Goal: Information Seeking & Learning: Compare options

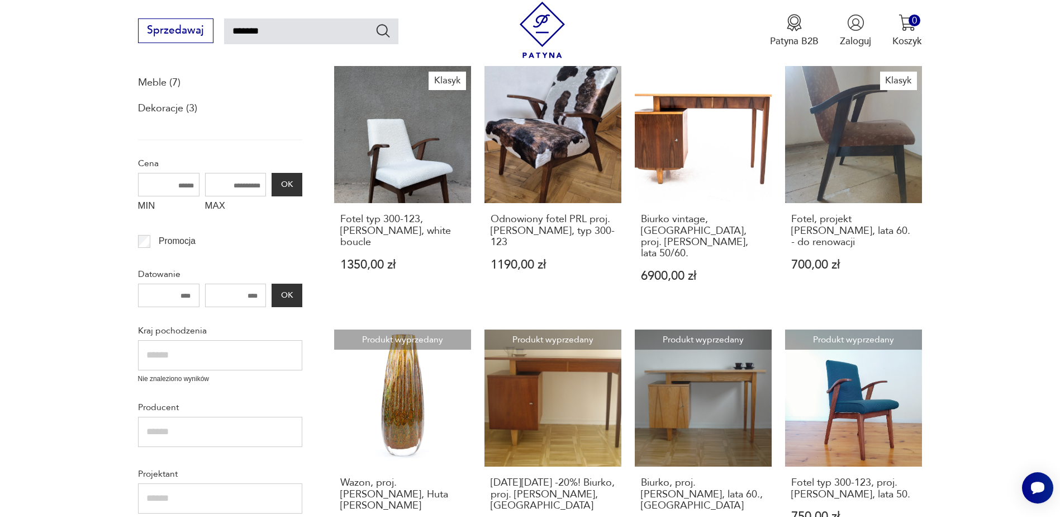
scroll to position [176, 0]
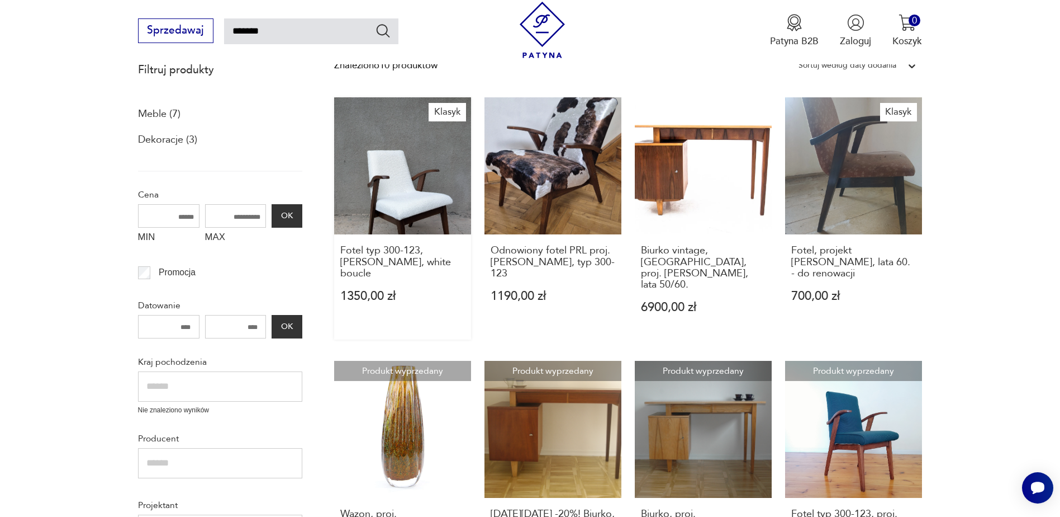
click at [380, 172] on link "Klasyk Fotel typ 300-123, [PERSON_NAME], white boucle 1350,00 zł" at bounding box center [402, 218] width 137 height 242
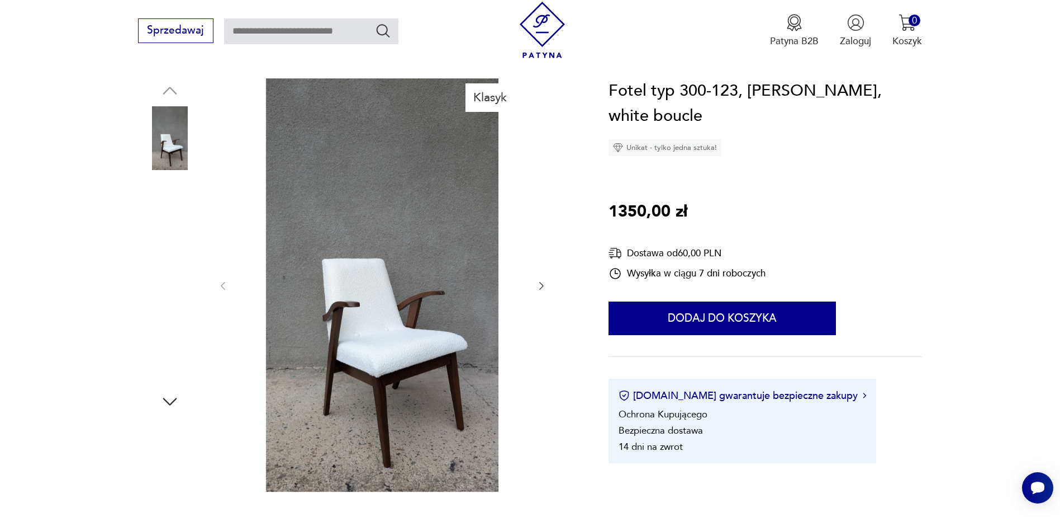
scroll to position [168, 0]
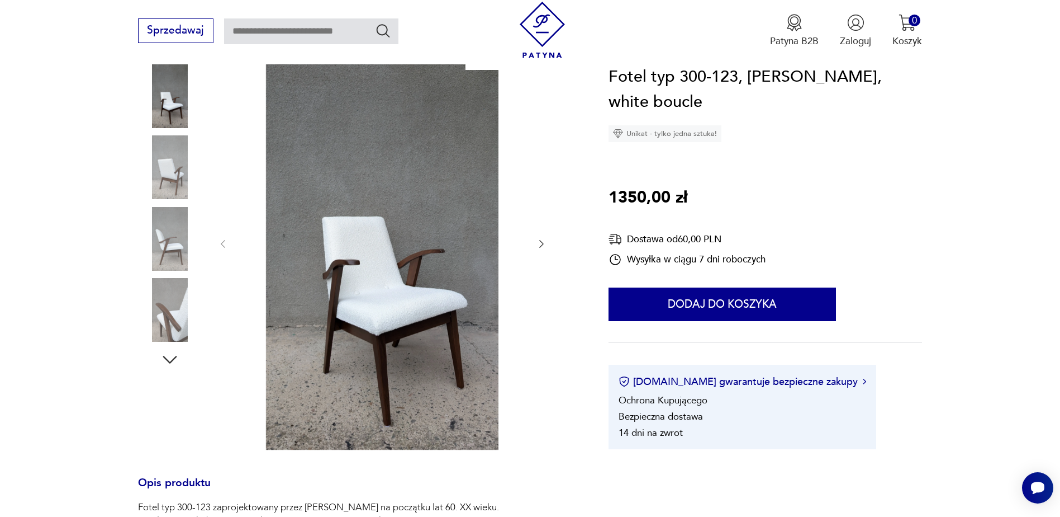
click at [395, 252] on img at bounding box center [383, 242] width 280 height 413
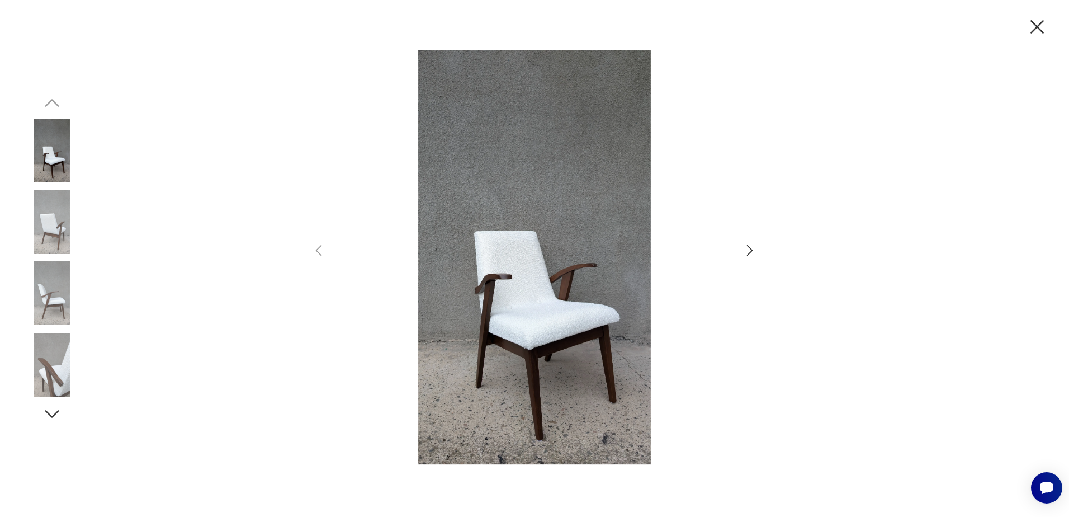
click at [750, 247] on icon "button" at bounding box center [750, 250] width 16 height 16
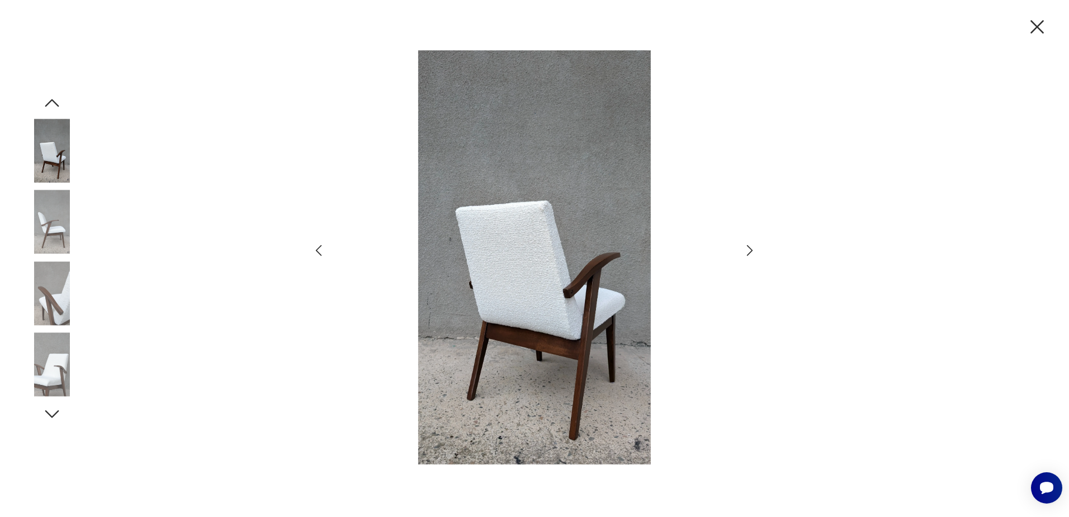
click at [750, 247] on icon "button" at bounding box center [750, 250] width 16 height 16
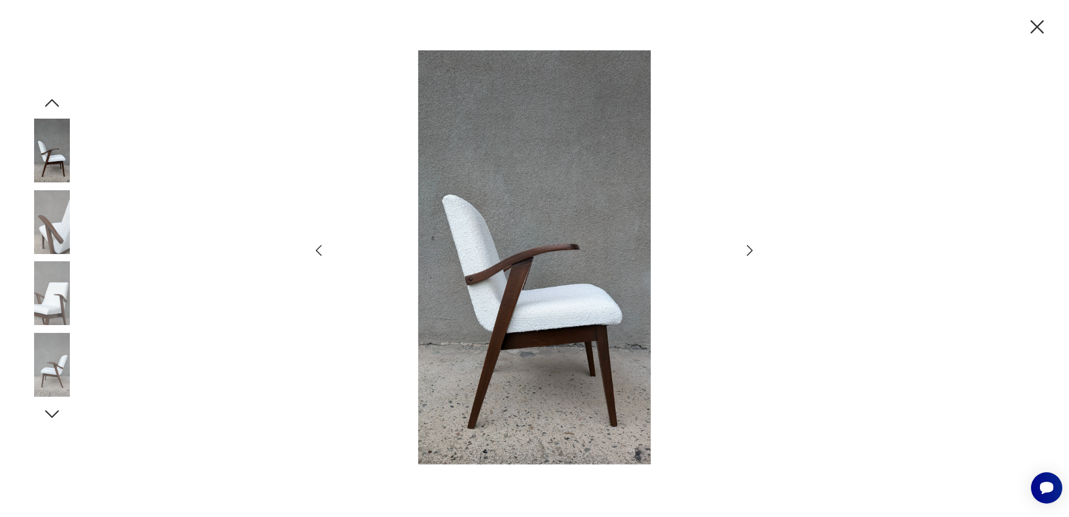
click at [750, 247] on icon "button" at bounding box center [750, 250] width 16 height 16
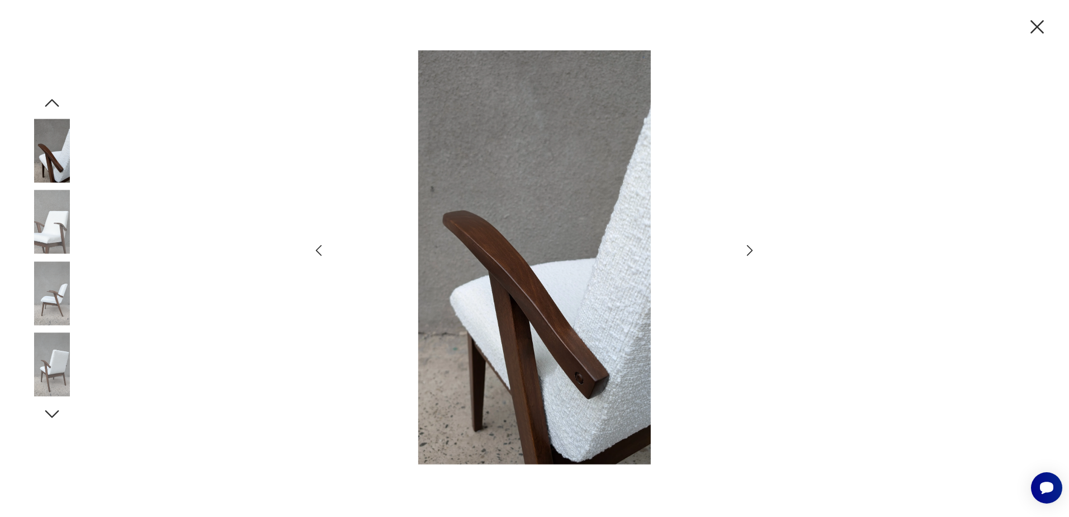
click at [750, 247] on icon "button" at bounding box center [750, 250] width 16 height 16
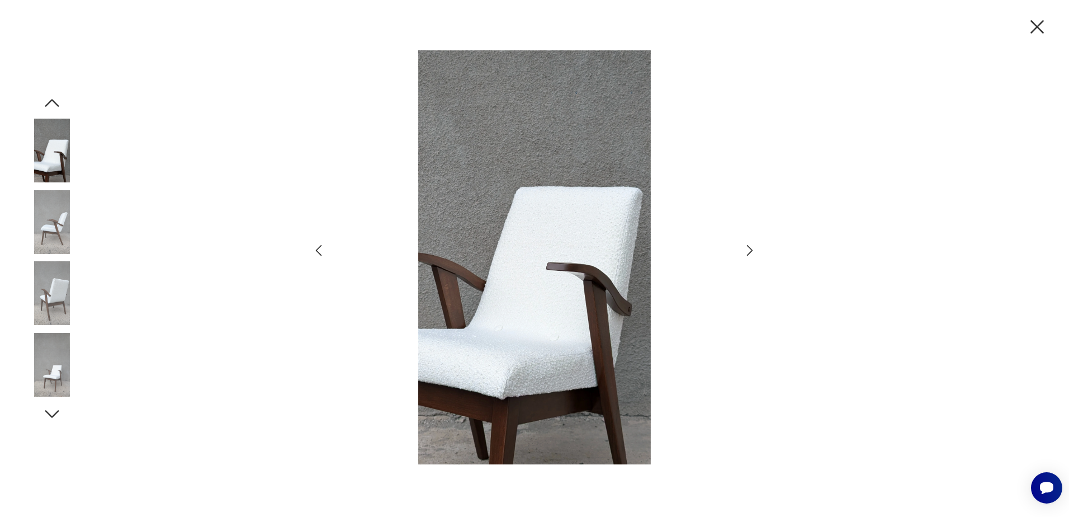
click at [750, 247] on icon "button" at bounding box center [750, 250] width 16 height 16
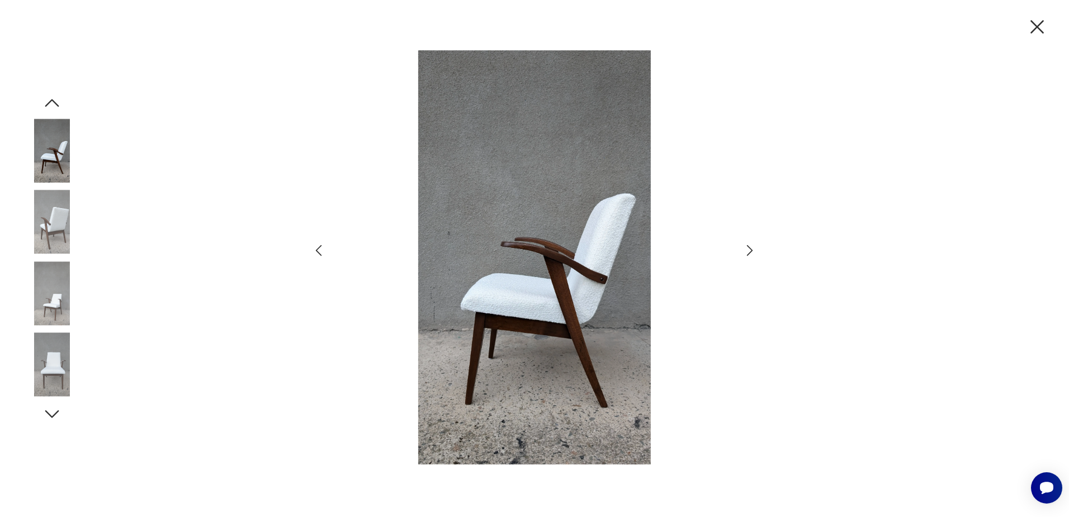
click at [750, 247] on icon "button" at bounding box center [750, 250] width 16 height 16
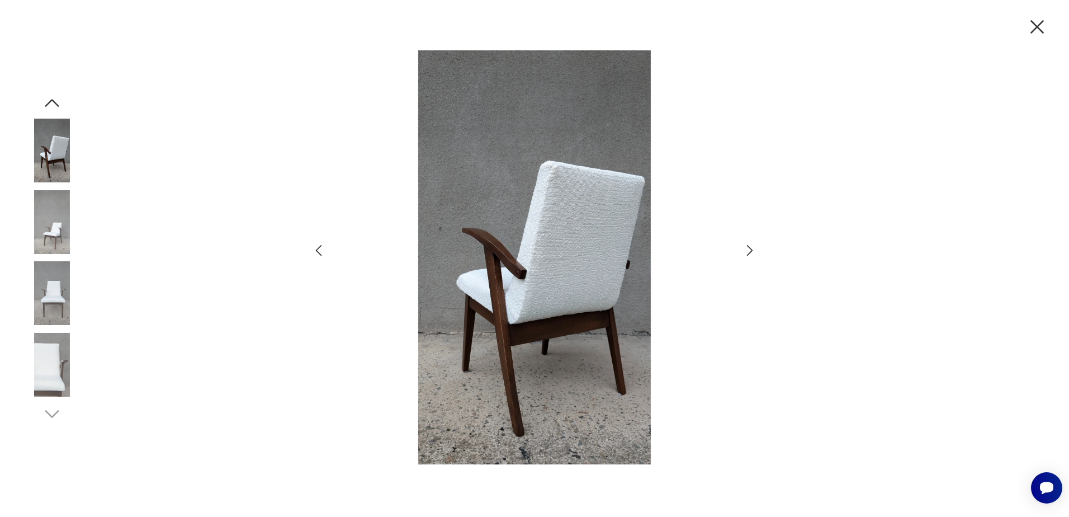
click at [750, 247] on icon "button" at bounding box center [750, 250] width 16 height 16
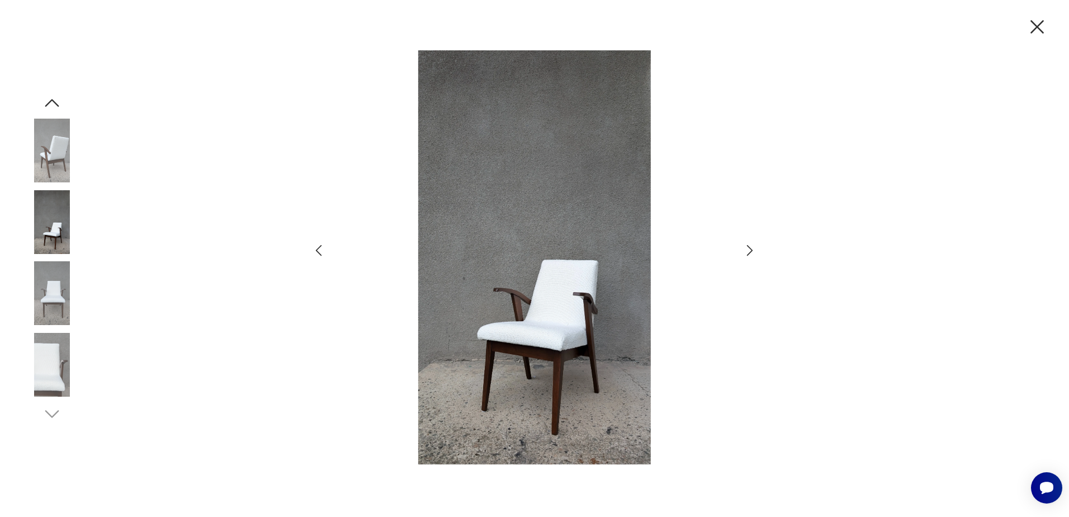
click at [750, 247] on icon "button" at bounding box center [750, 250] width 16 height 16
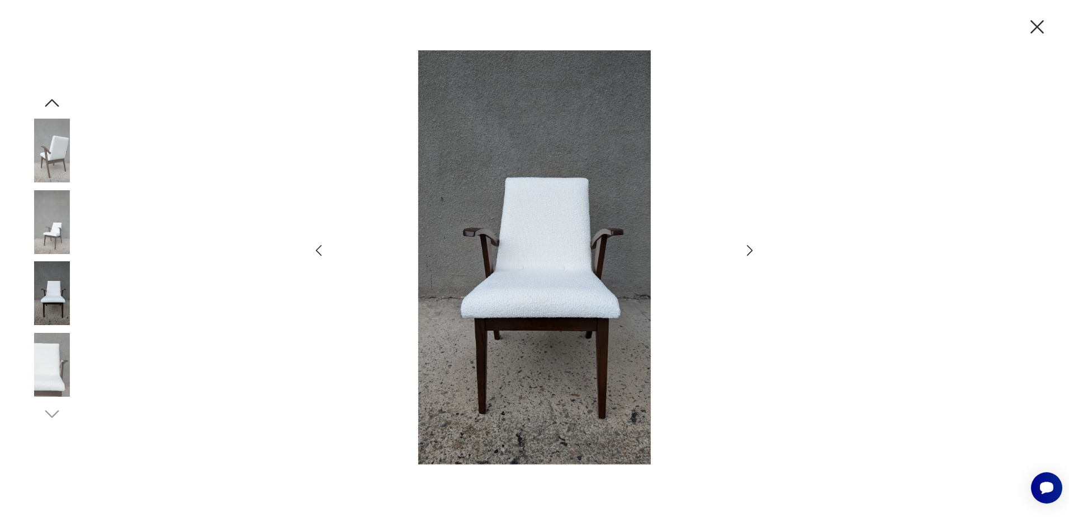
click at [750, 247] on icon "button" at bounding box center [750, 250] width 16 height 16
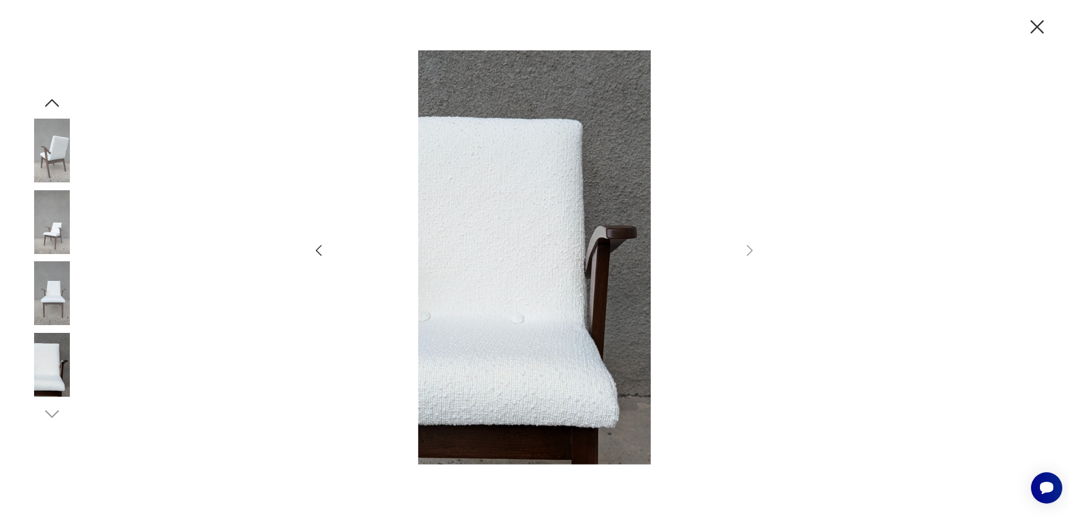
click at [1044, 27] on icon "button" at bounding box center [1036, 26] width 23 height 23
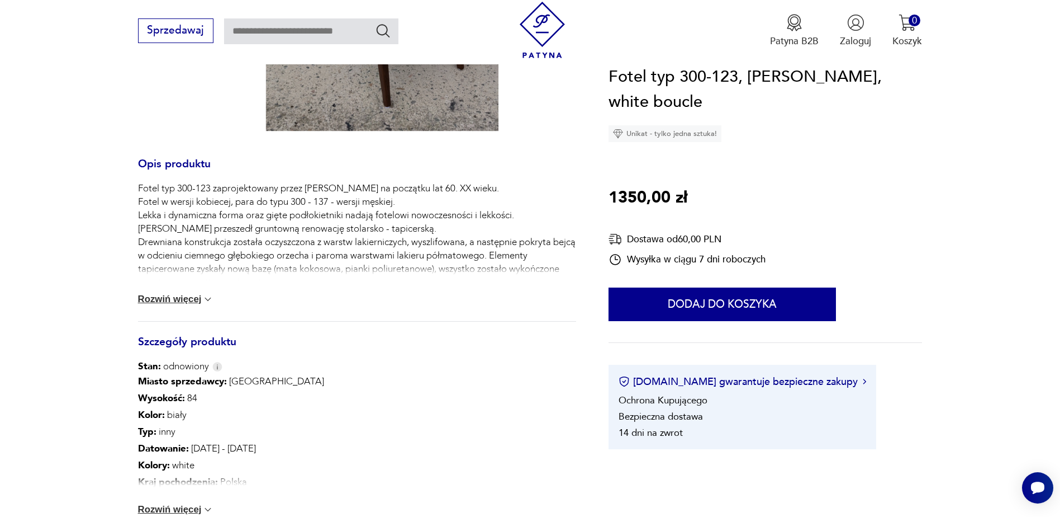
scroll to position [503, 0]
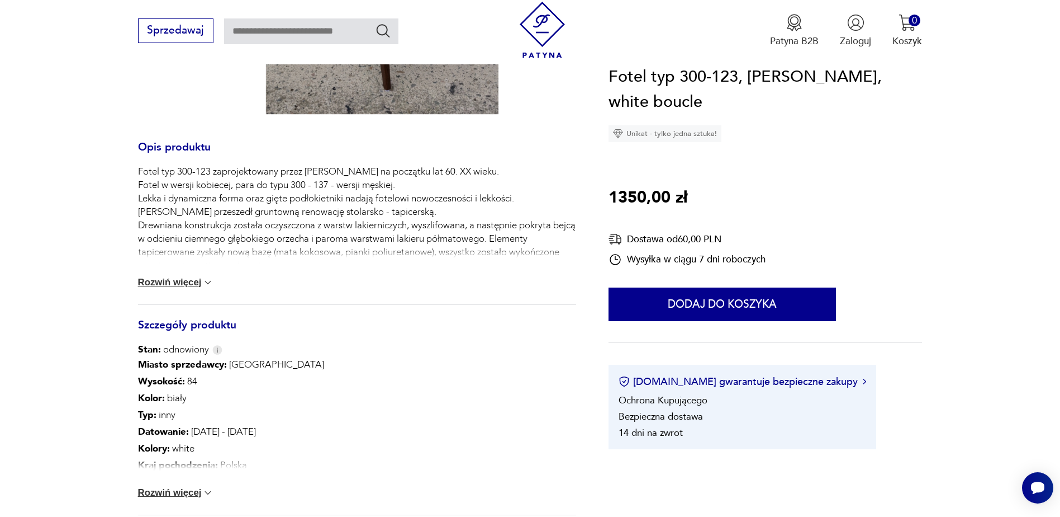
click at [180, 280] on button "Rozwiń więcej" at bounding box center [176, 282] width 76 height 11
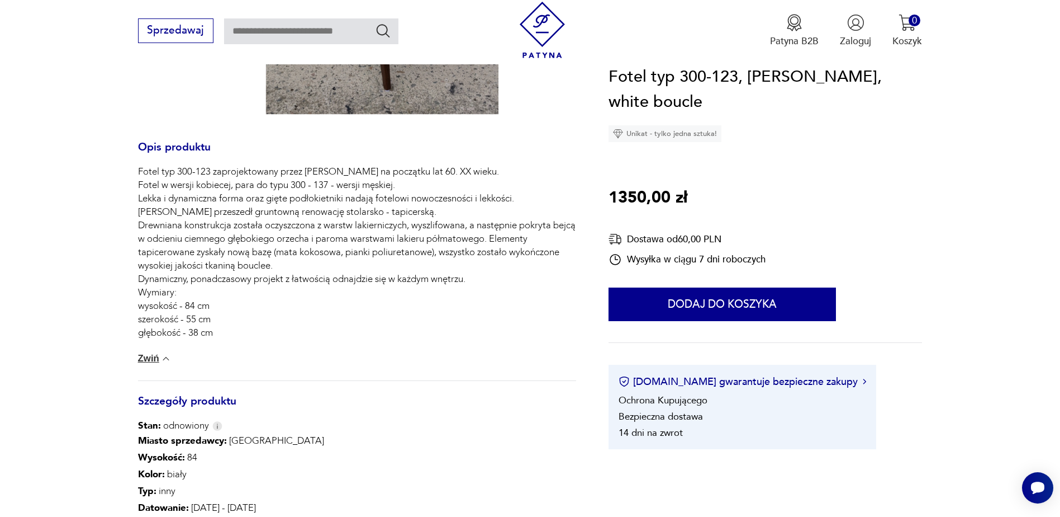
scroll to position [224, 0]
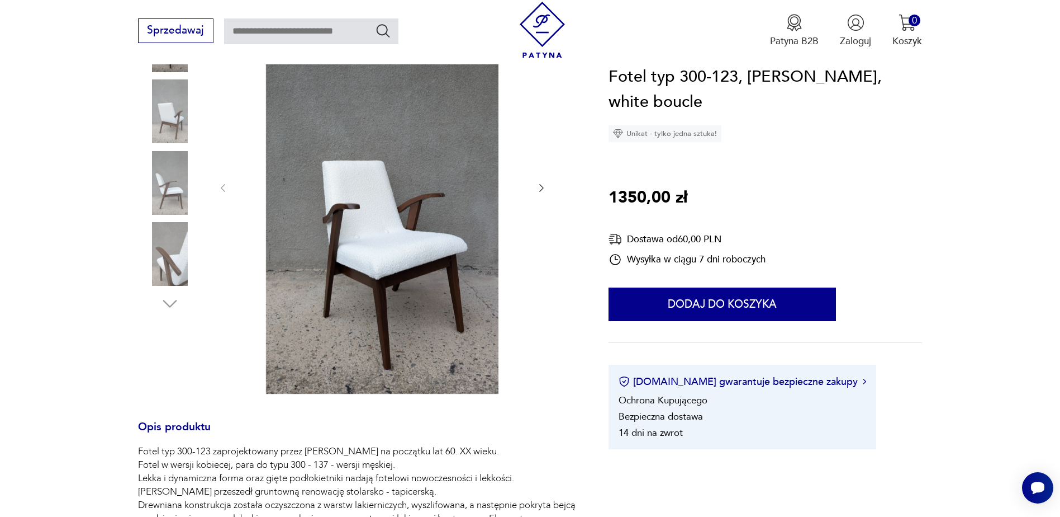
click at [538, 184] on icon "button" at bounding box center [541, 187] width 11 height 11
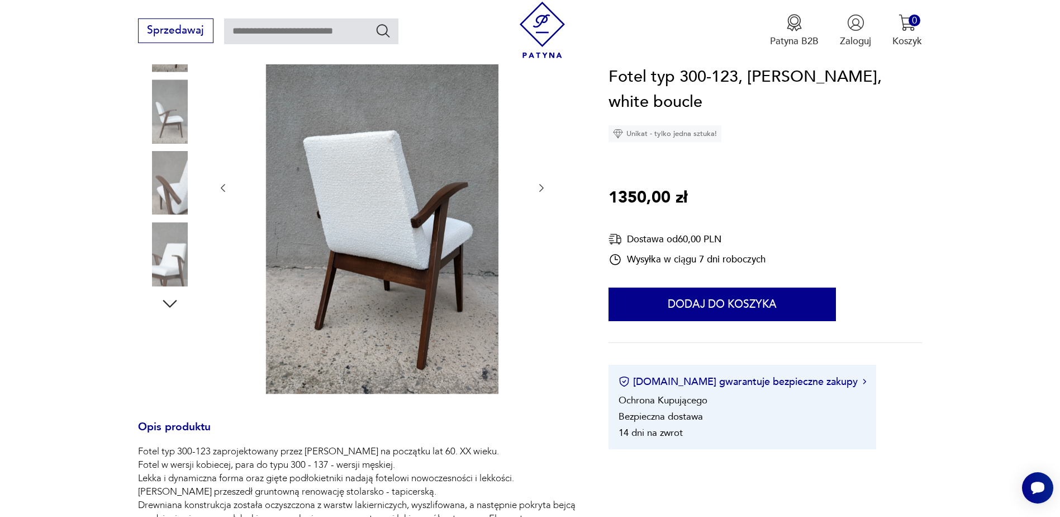
click at [538, 184] on icon "button" at bounding box center [541, 187] width 11 height 11
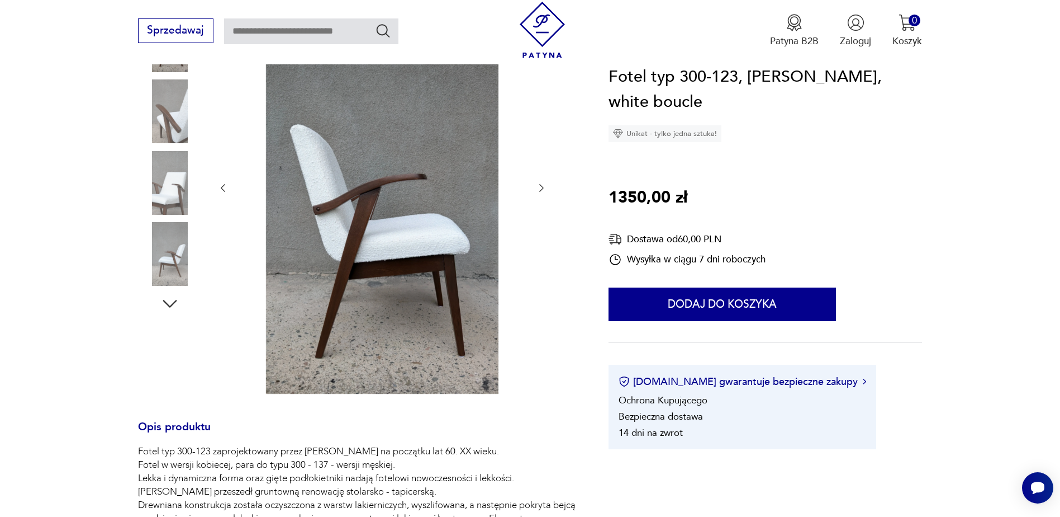
click at [542, 186] on icon "button" at bounding box center [541, 188] width 4 height 8
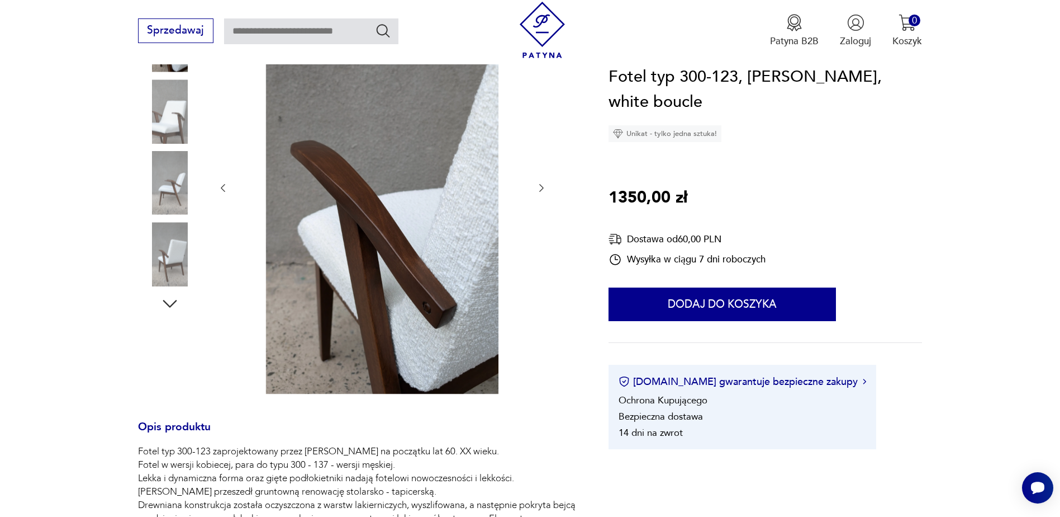
click at [542, 186] on icon "button" at bounding box center [541, 188] width 4 height 8
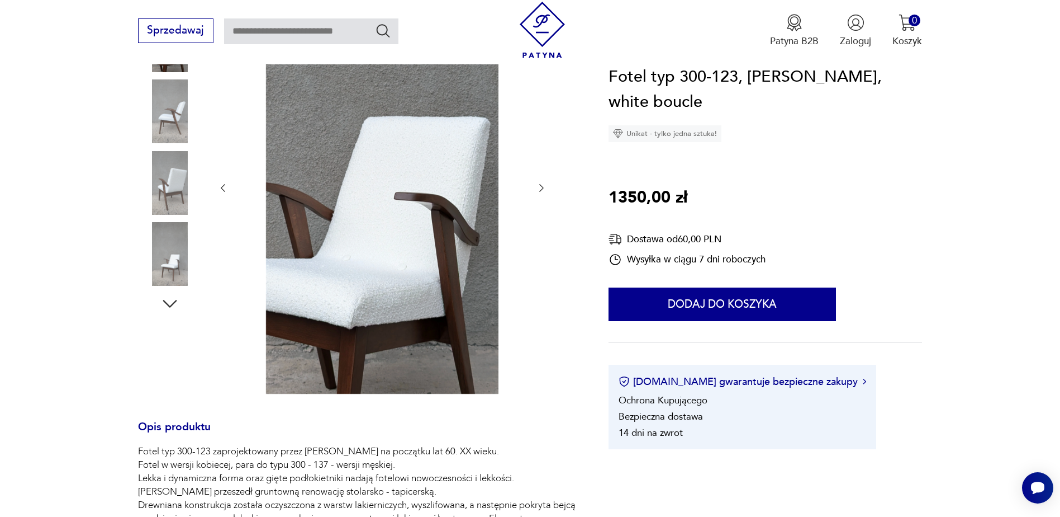
click at [542, 186] on icon "button" at bounding box center [541, 188] width 4 height 8
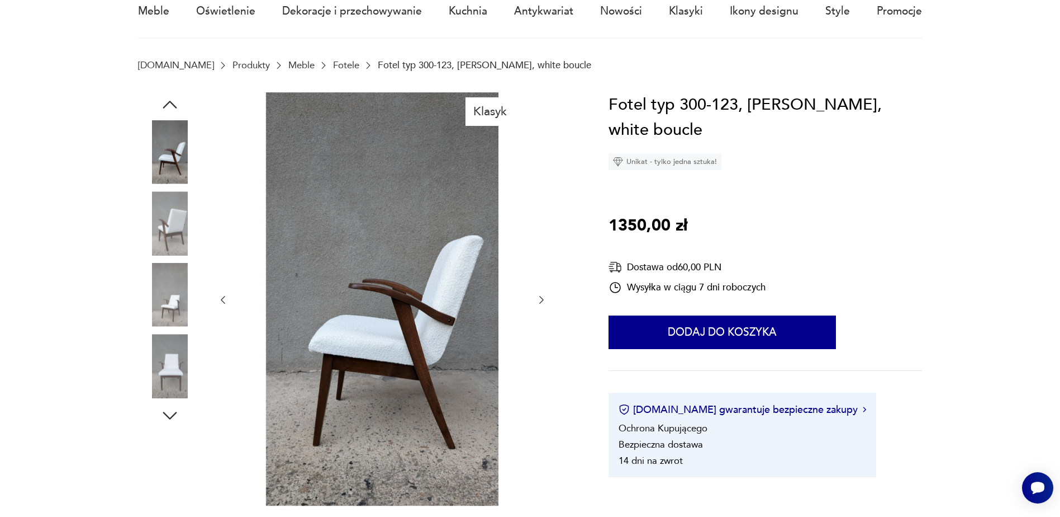
scroll to position [0, 0]
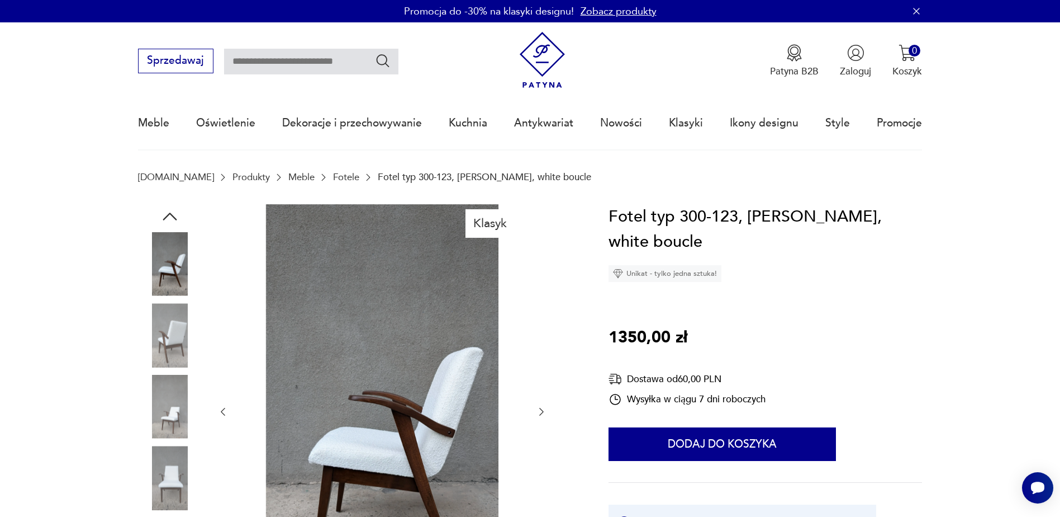
type input "*******"
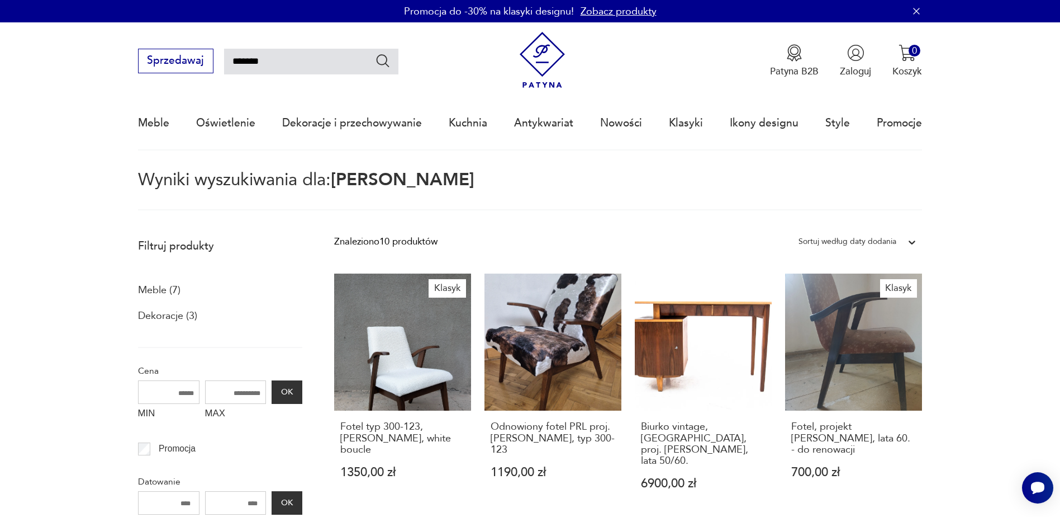
click at [287, 60] on input "*******" at bounding box center [311, 62] width 174 height 26
type input "*"
type input "********"
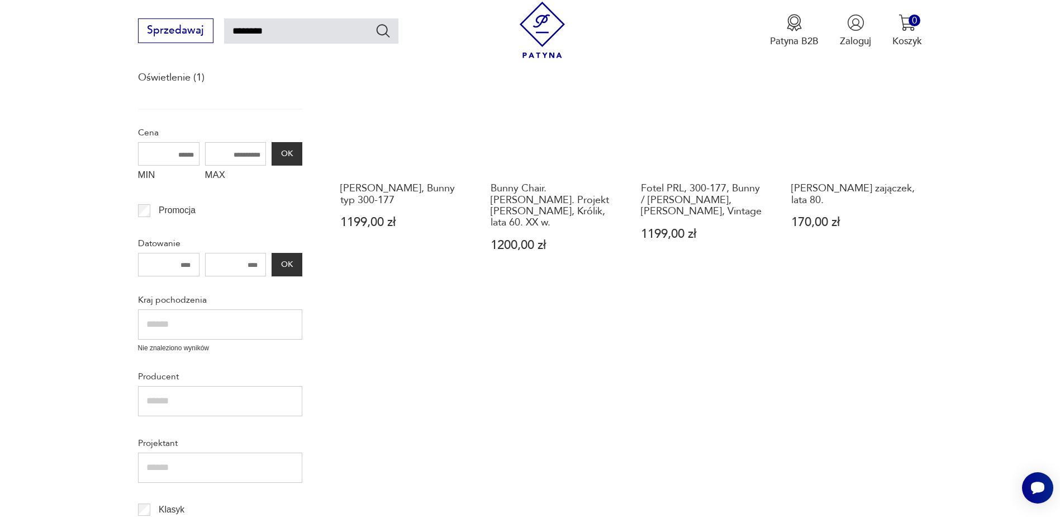
scroll to position [176, 0]
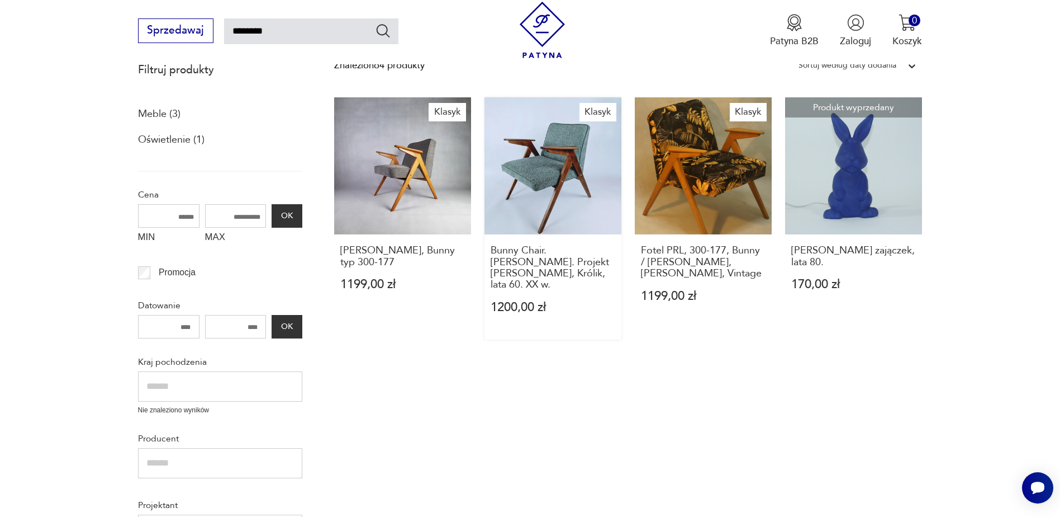
click at [546, 165] on link "Klasyk Bunny Chair. [PERSON_NAME]. Projekt [PERSON_NAME], Królik, lata 60. XX w…" at bounding box center [553, 218] width 137 height 242
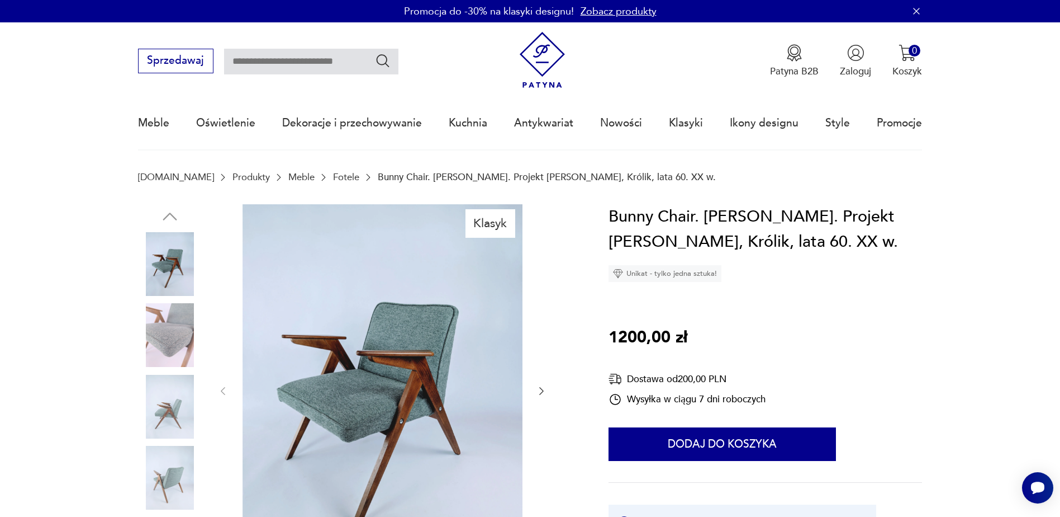
click at [408, 358] on img at bounding box center [383, 390] width 280 height 372
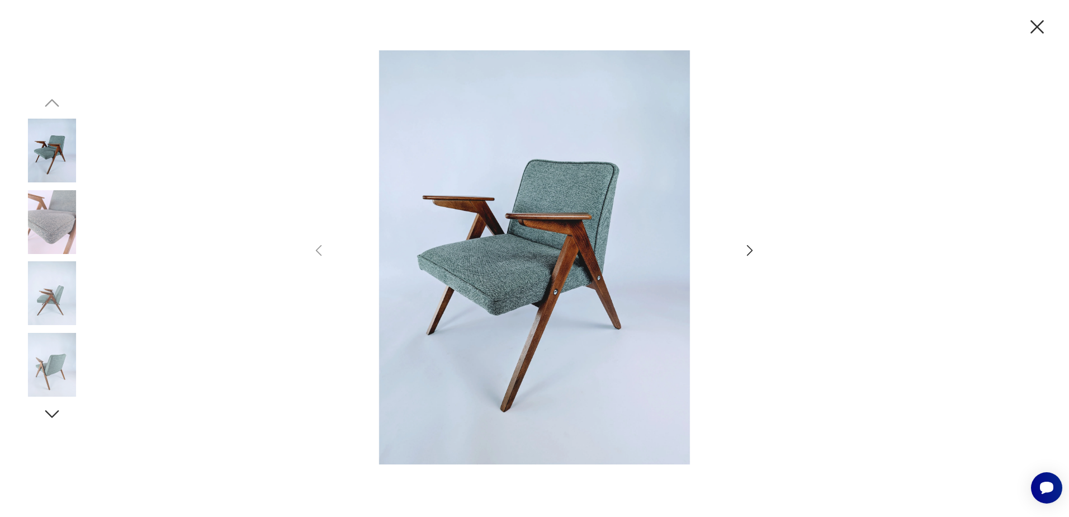
click at [751, 251] on icon "button" at bounding box center [750, 250] width 6 height 11
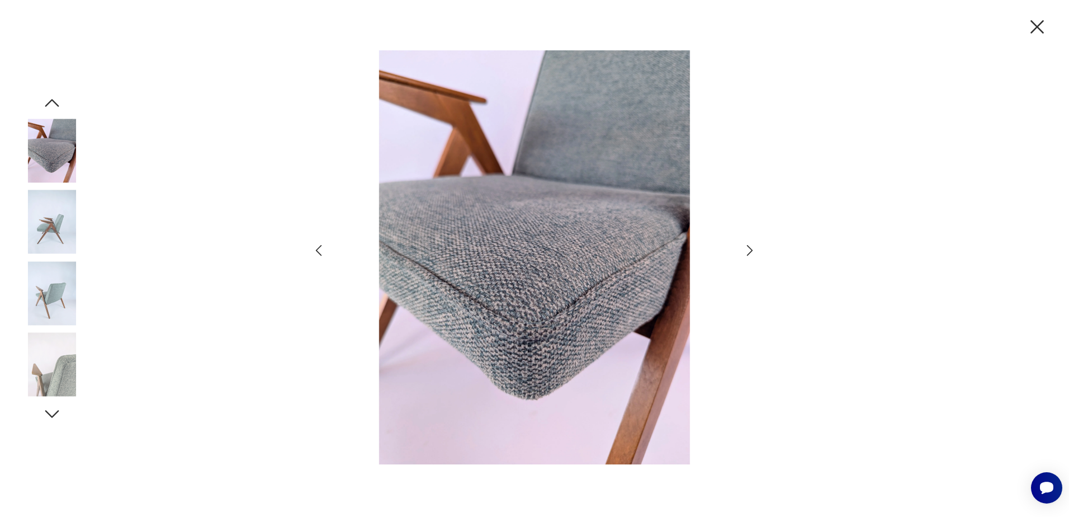
click at [751, 251] on icon "button" at bounding box center [750, 250] width 6 height 11
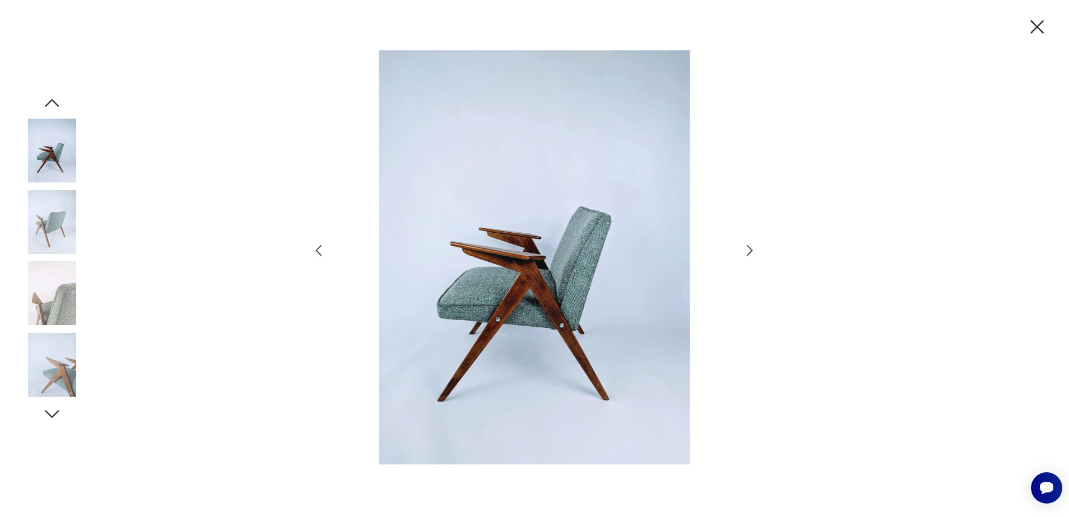
click at [751, 251] on icon "button" at bounding box center [750, 250] width 6 height 11
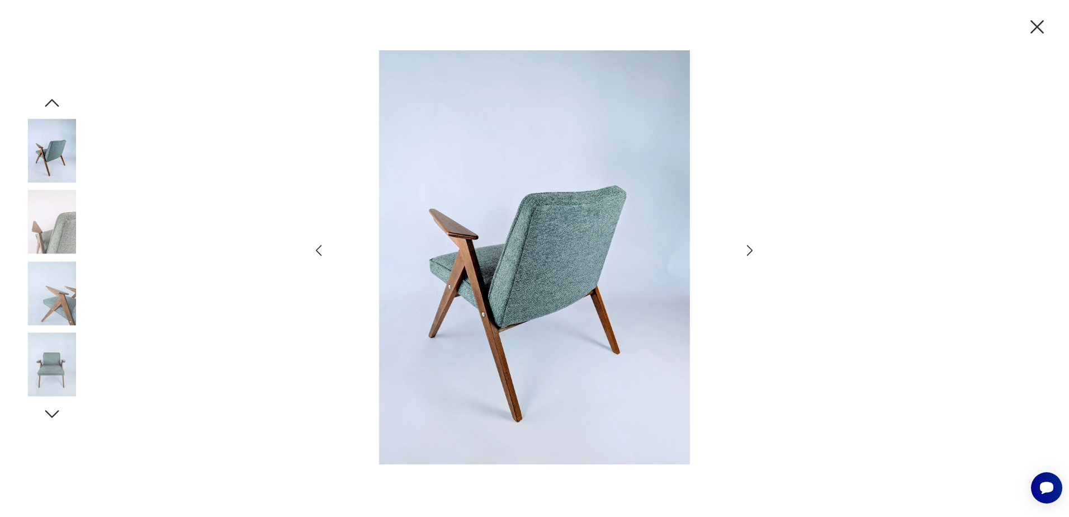
click at [751, 251] on icon "button" at bounding box center [750, 250] width 6 height 11
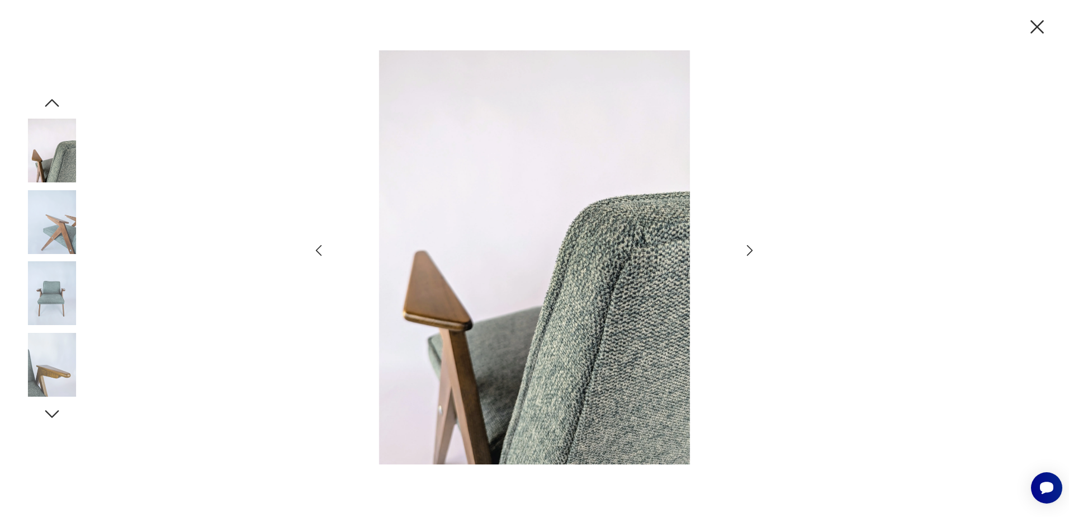
click at [751, 251] on icon "button" at bounding box center [750, 250] width 6 height 11
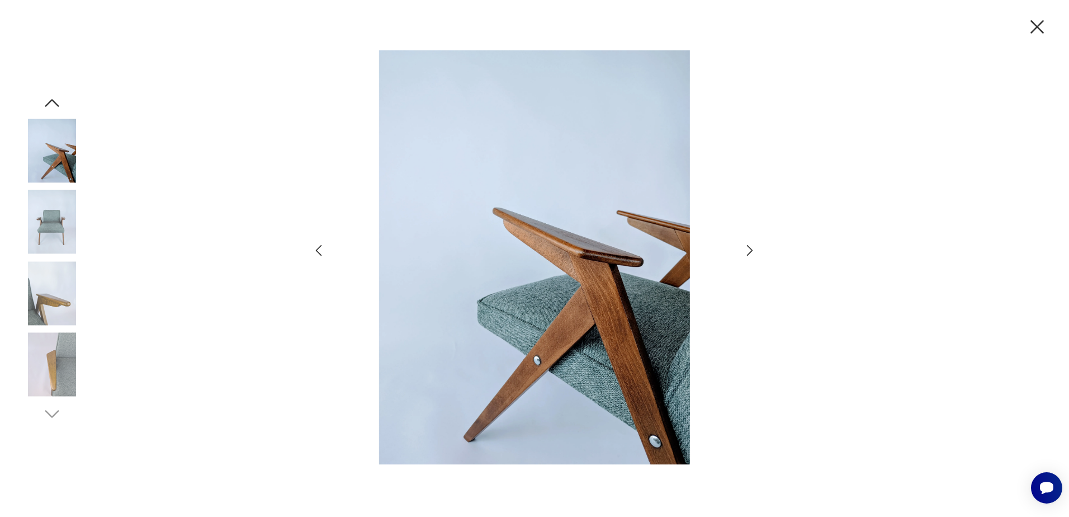
click at [751, 251] on icon "button" at bounding box center [750, 250] width 6 height 11
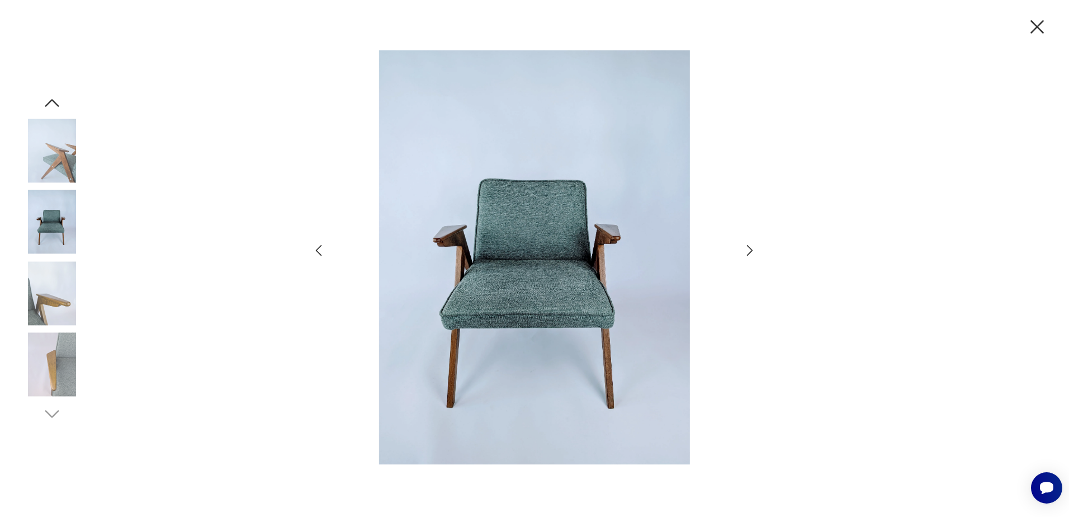
click at [751, 251] on icon "button" at bounding box center [750, 250] width 6 height 11
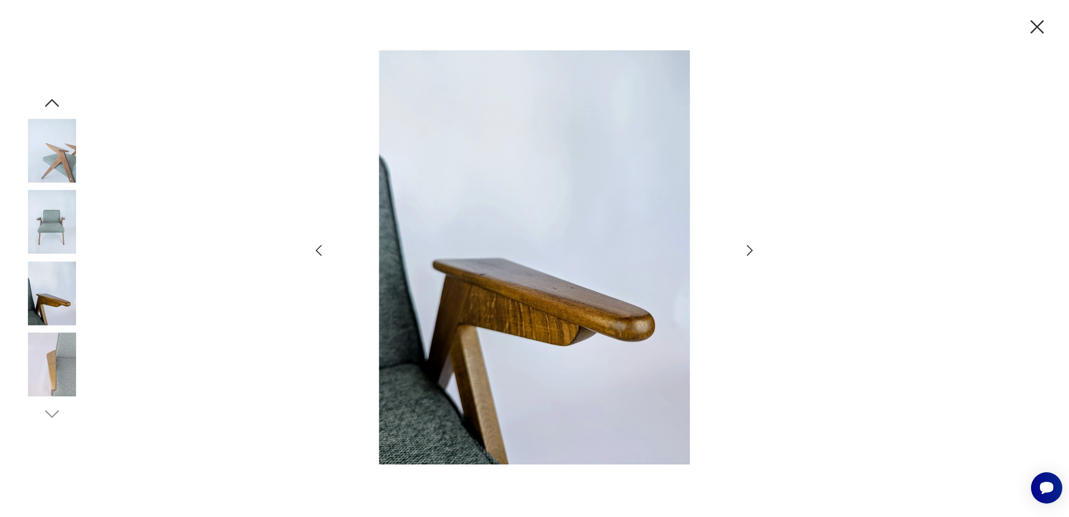
click at [751, 251] on icon "button" at bounding box center [750, 250] width 6 height 11
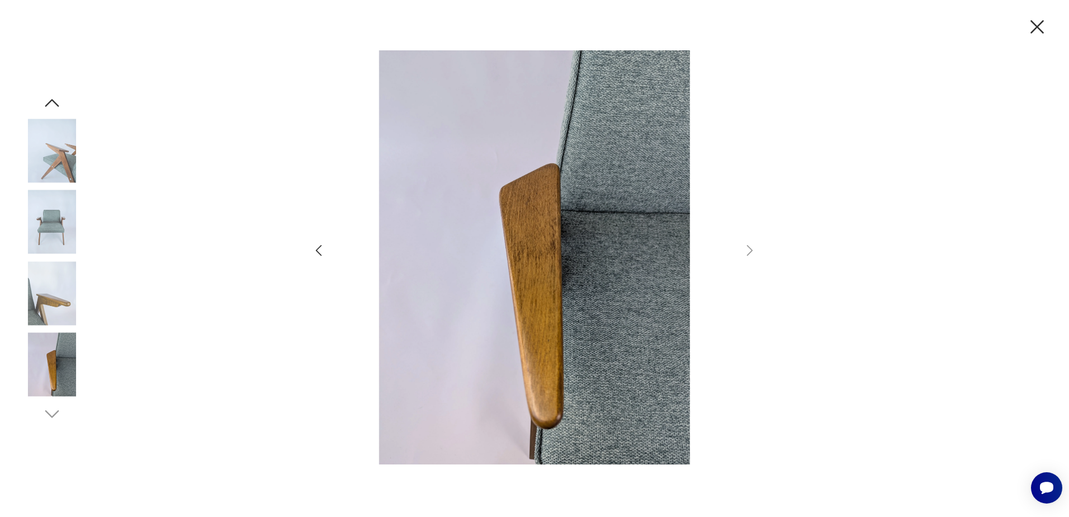
click at [318, 252] on icon "button" at bounding box center [319, 250] width 6 height 11
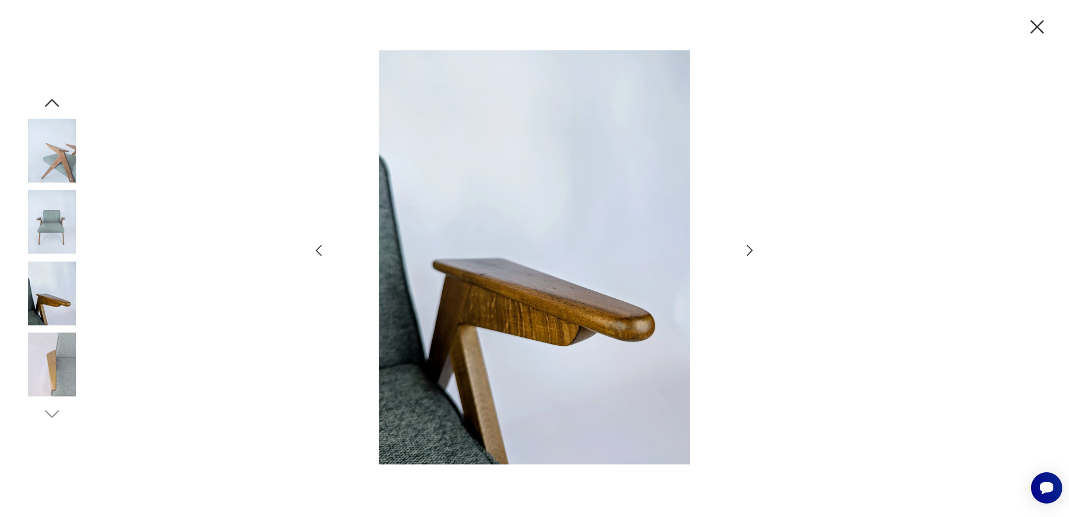
click at [318, 252] on icon "button" at bounding box center [319, 250] width 6 height 11
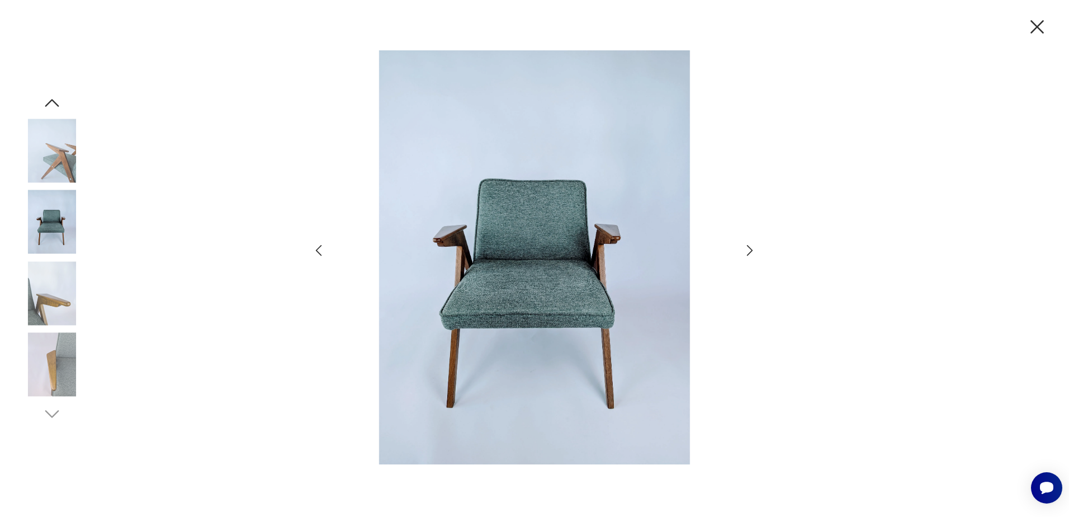
click at [318, 252] on icon "button" at bounding box center [319, 250] width 6 height 11
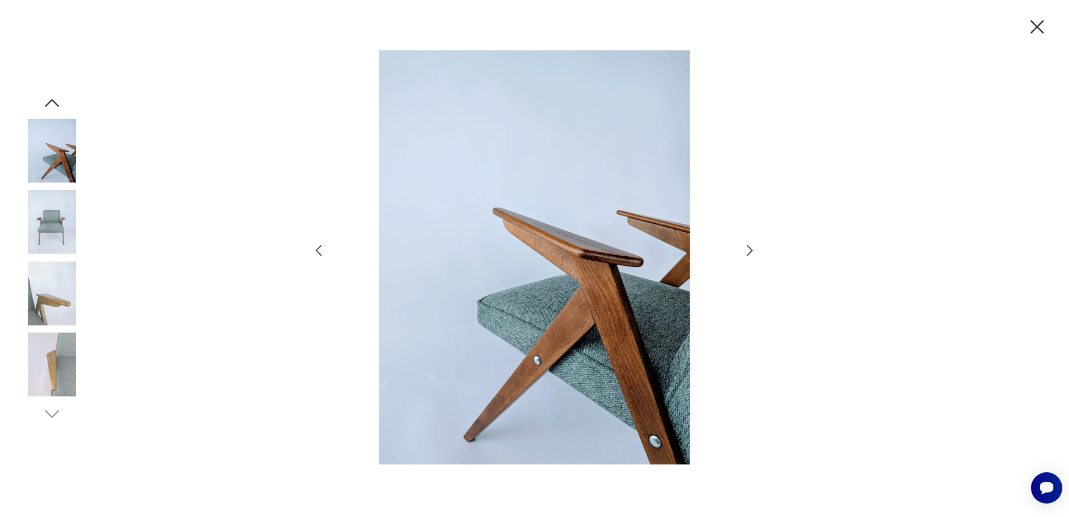
click at [318, 252] on icon "button" at bounding box center [319, 250] width 6 height 11
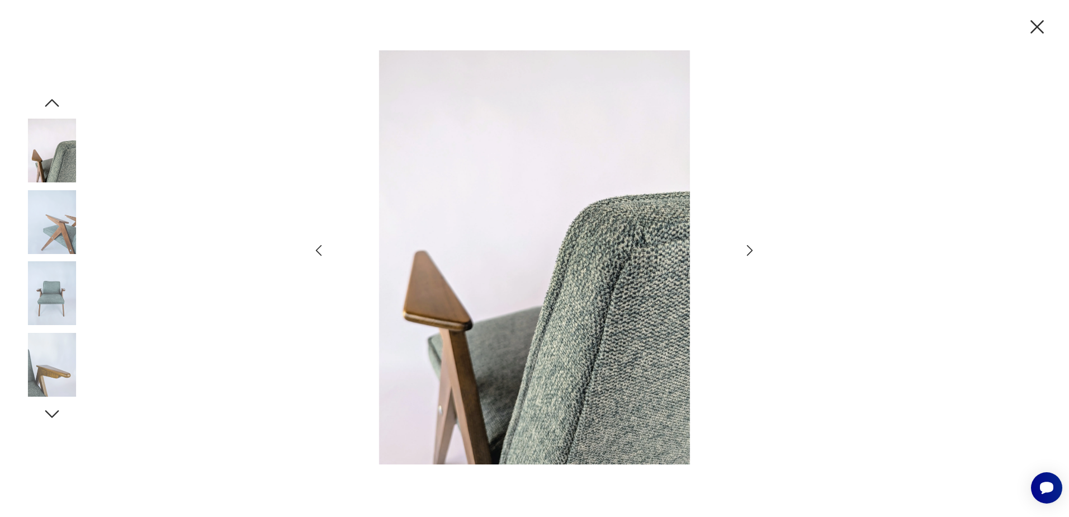
click at [52, 297] on img at bounding box center [52, 293] width 64 height 64
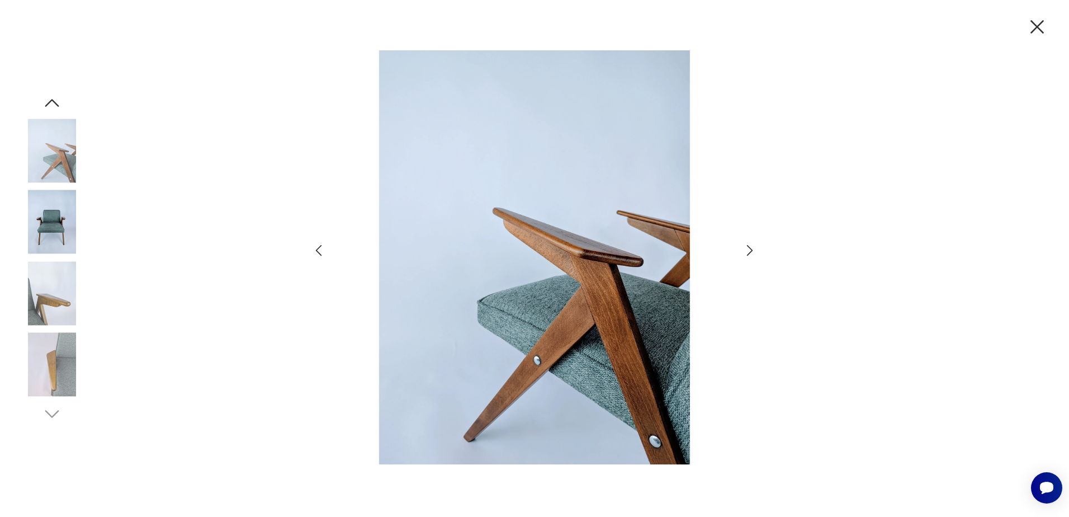
click at [56, 228] on img at bounding box center [52, 222] width 64 height 64
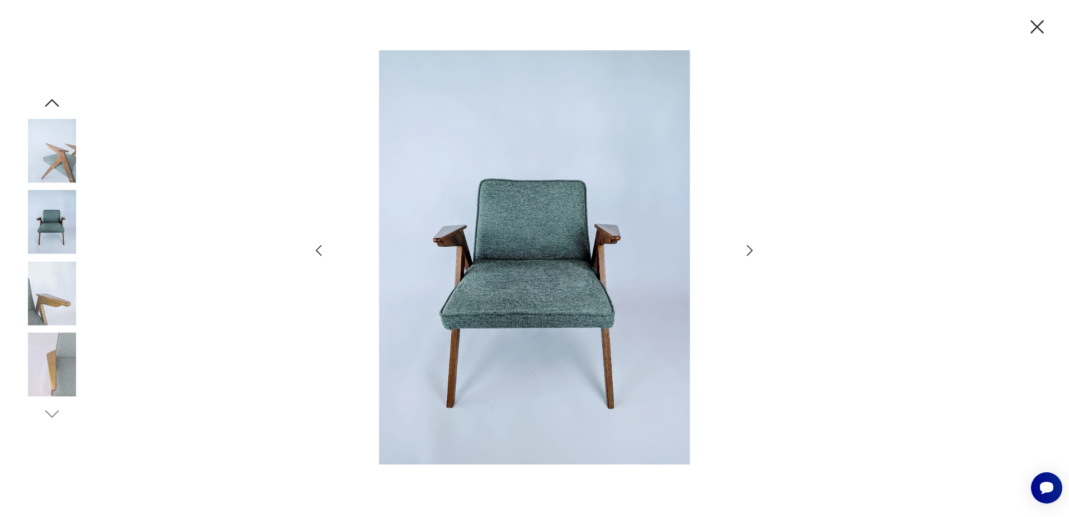
click at [1035, 21] on icon "button" at bounding box center [1036, 26] width 23 height 23
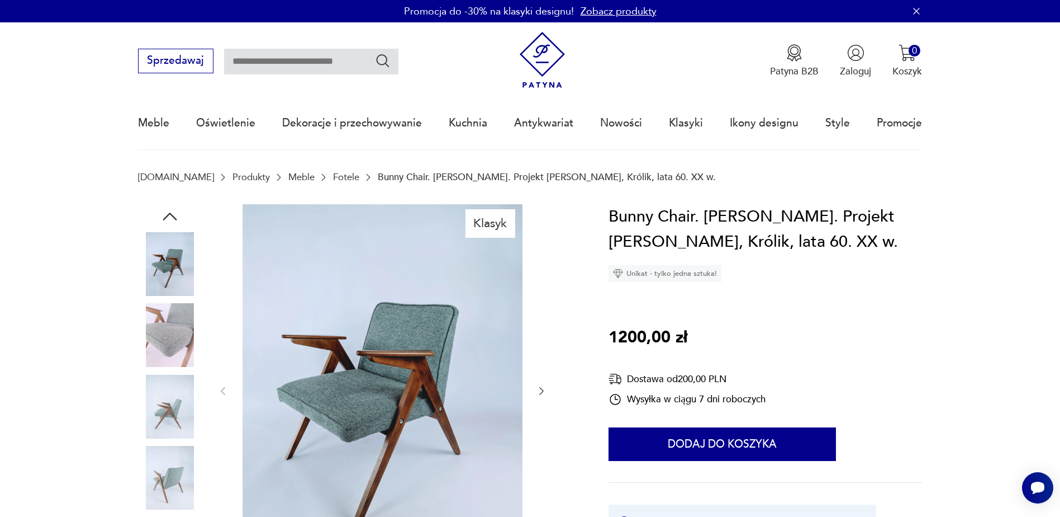
type input "********"
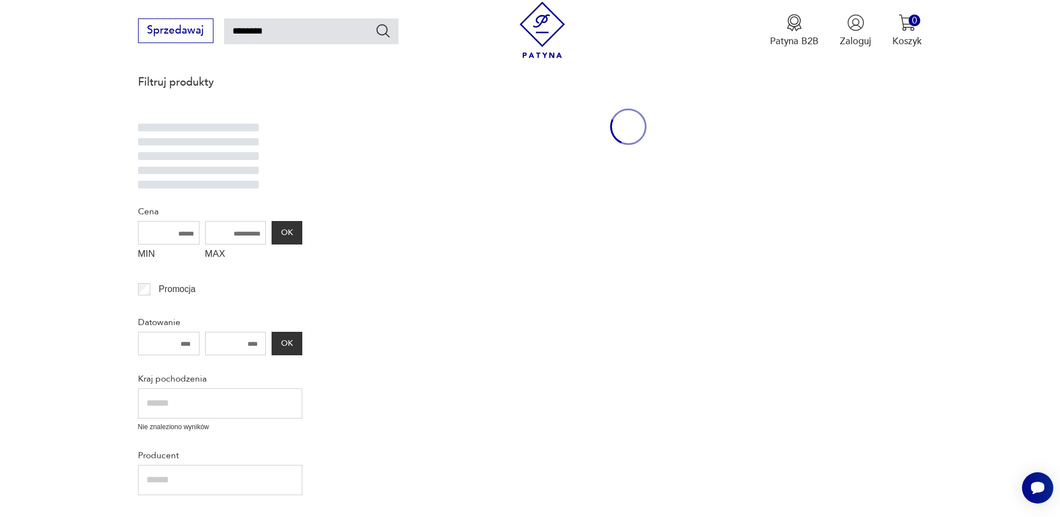
scroll to position [176, 0]
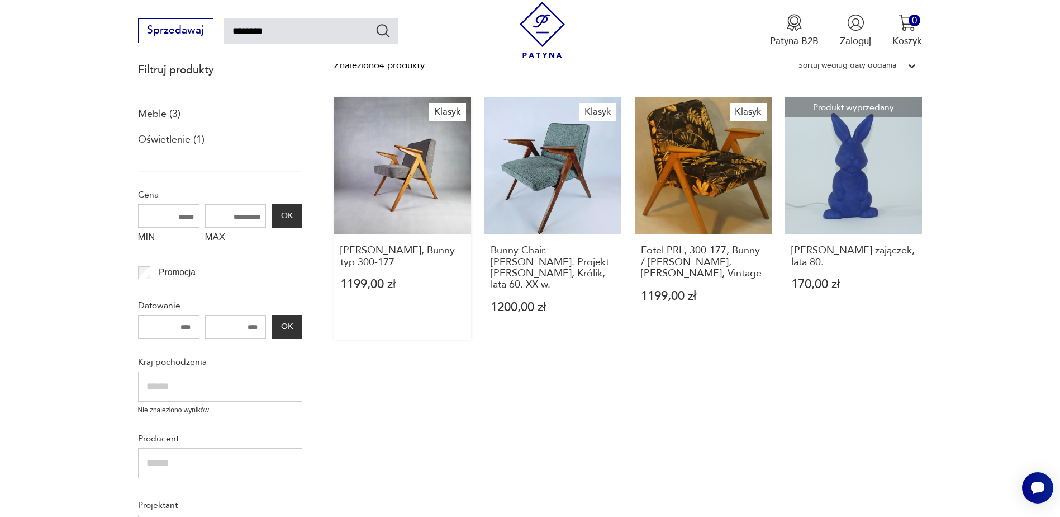
click at [406, 168] on link "Klasyk Fotel [PERSON_NAME], Bunny typ 300-177 1199,00 zł" at bounding box center [402, 218] width 137 height 242
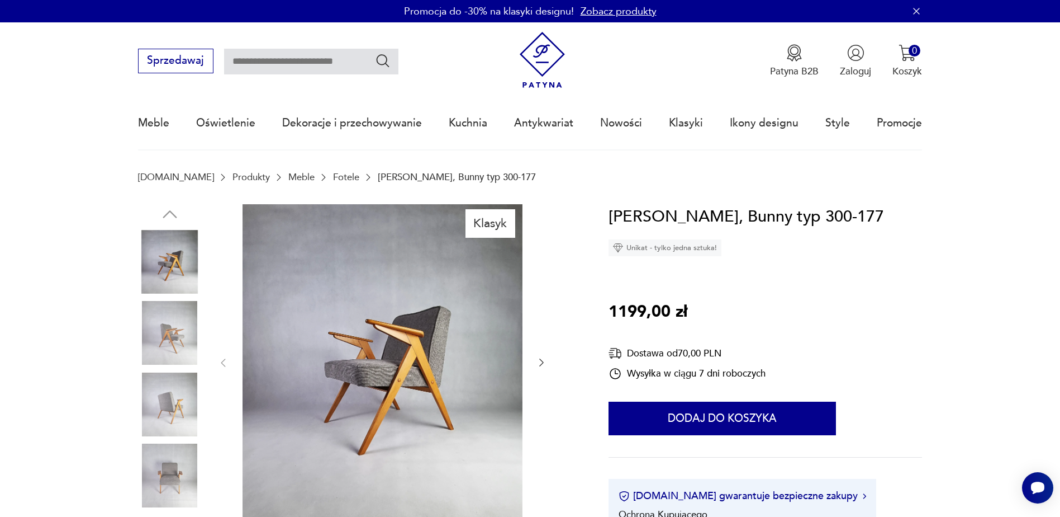
click at [410, 330] on img at bounding box center [383, 361] width 280 height 315
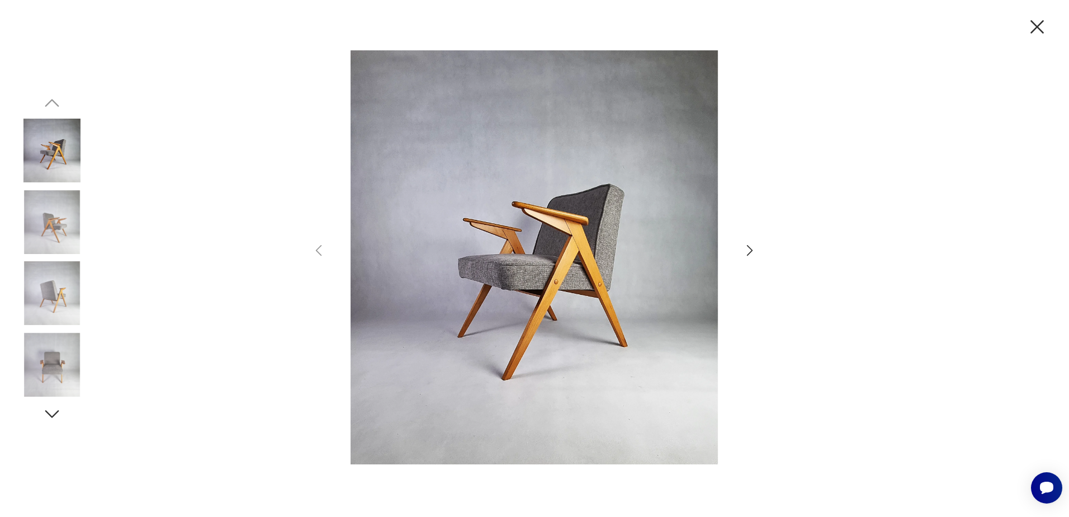
click at [749, 250] on icon "button" at bounding box center [750, 250] width 16 height 16
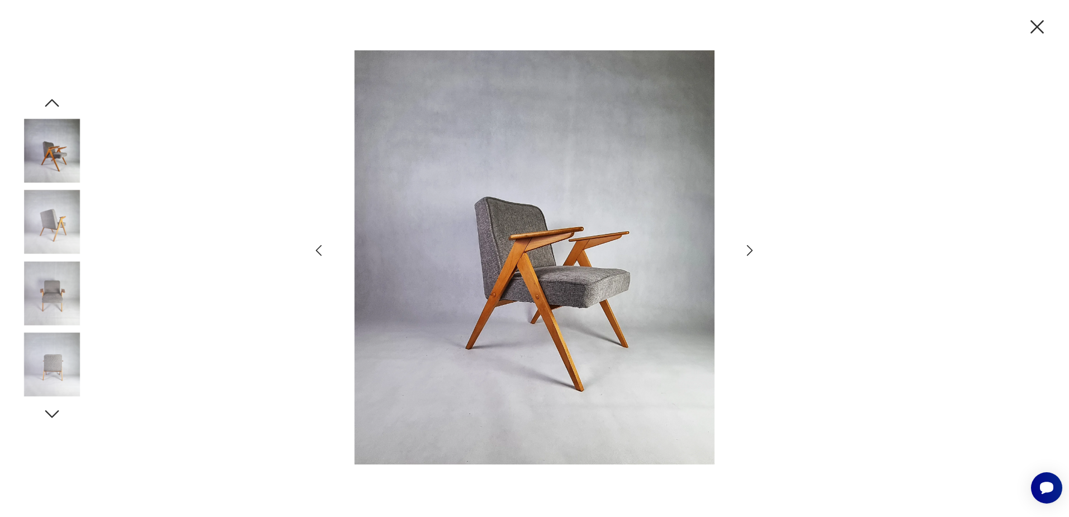
click at [749, 250] on icon "button" at bounding box center [750, 250] width 16 height 16
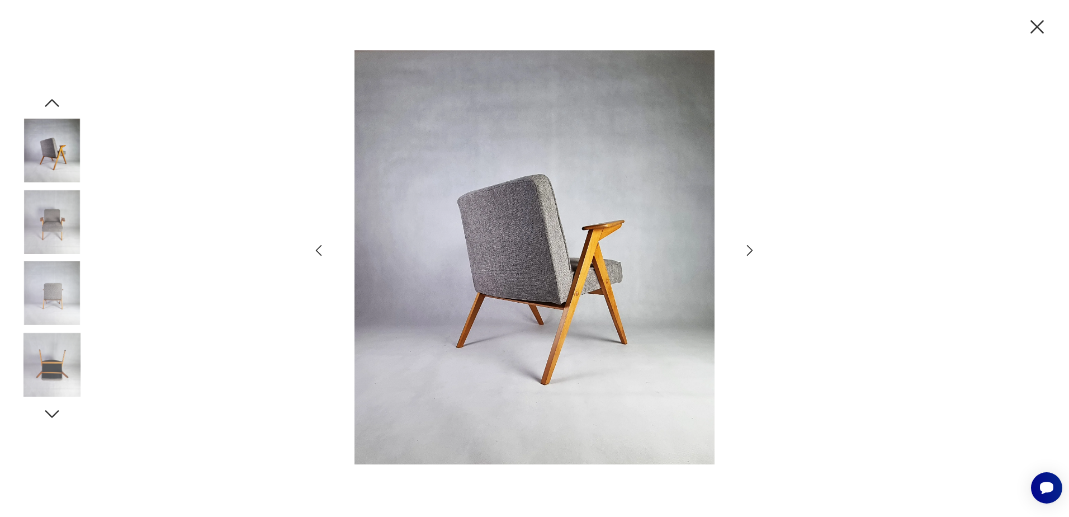
click at [749, 250] on icon "button" at bounding box center [750, 250] width 16 height 16
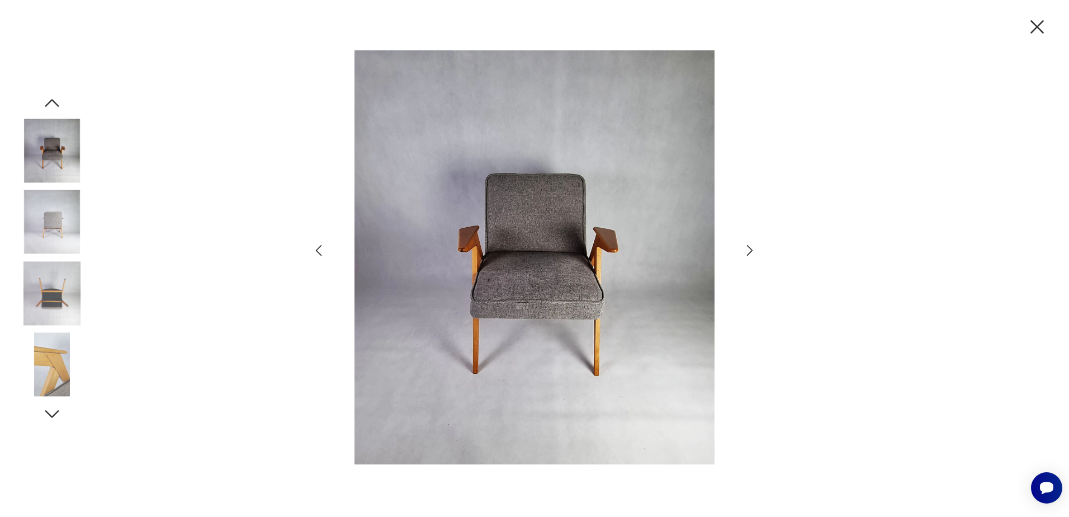
click at [749, 250] on icon "button" at bounding box center [750, 250] width 16 height 16
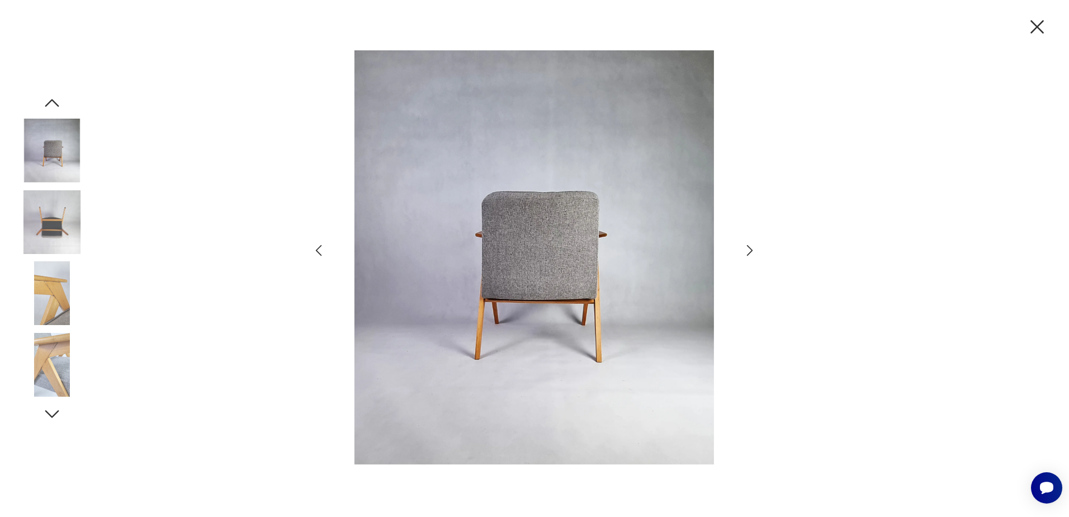
click at [749, 250] on icon "button" at bounding box center [750, 250] width 16 height 16
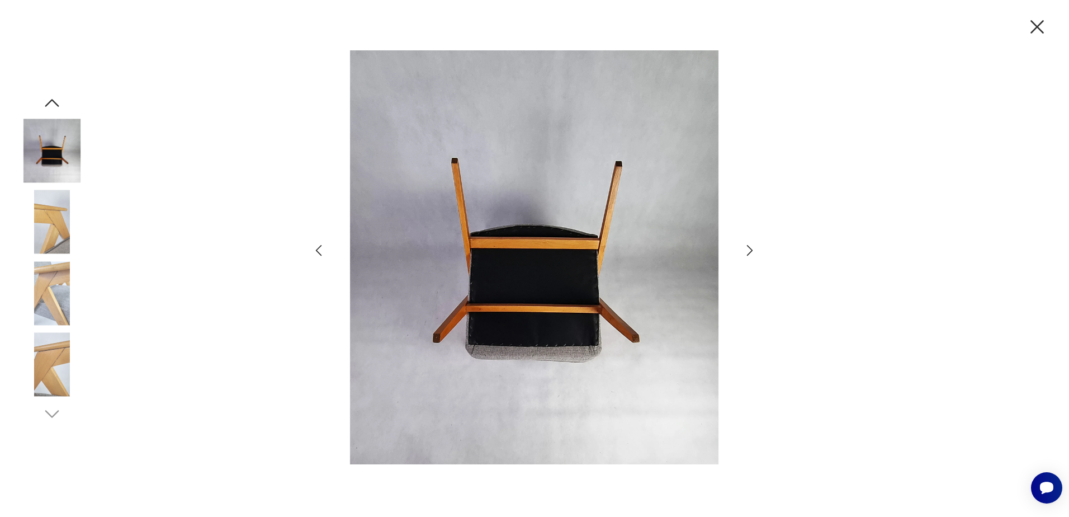
click at [749, 250] on icon "button" at bounding box center [750, 250] width 16 height 16
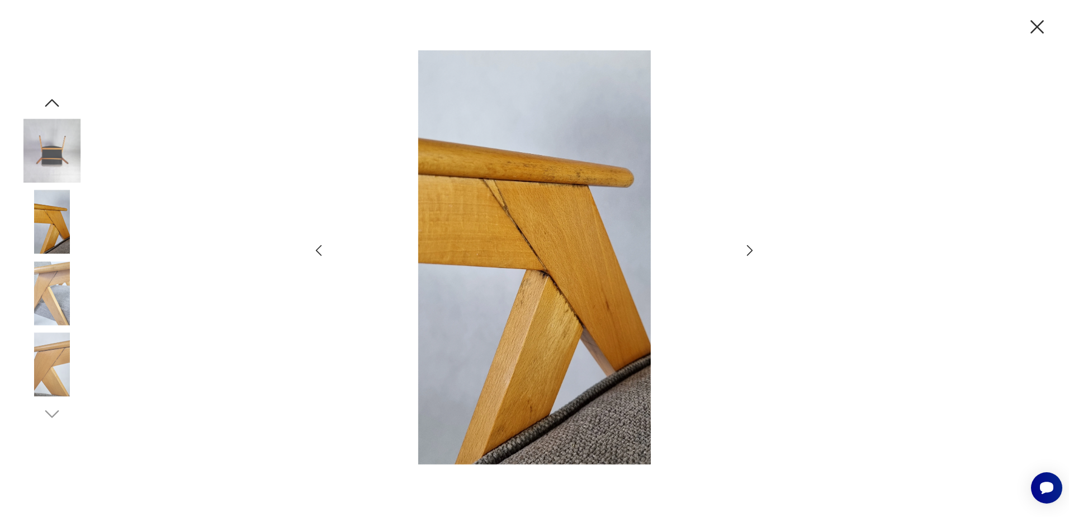
click at [749, 250] on icon "button" at bounding box center [750, 250] width 16 height 16
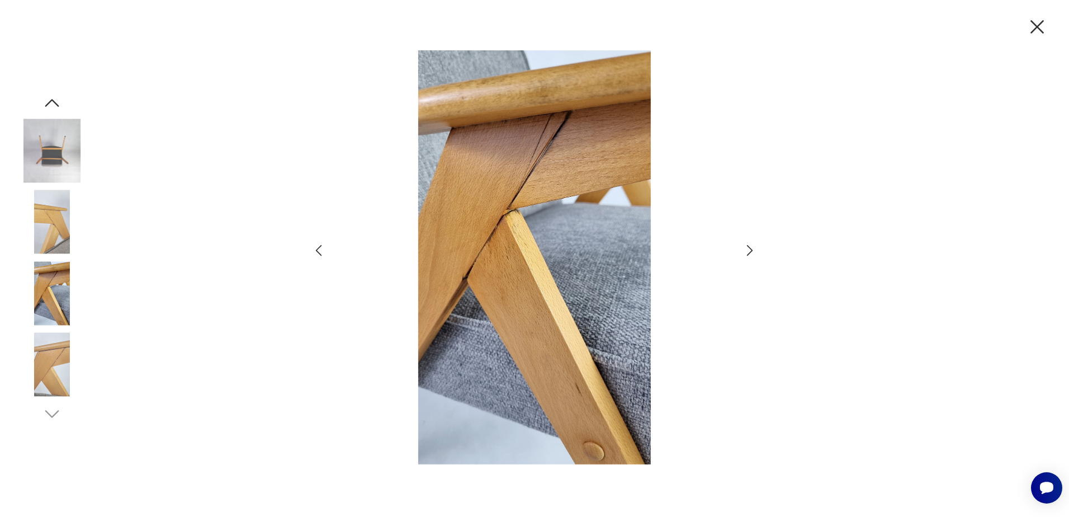
click at [749, 250] on icon "button" at bounding box center [750, 250] width 16 height 16
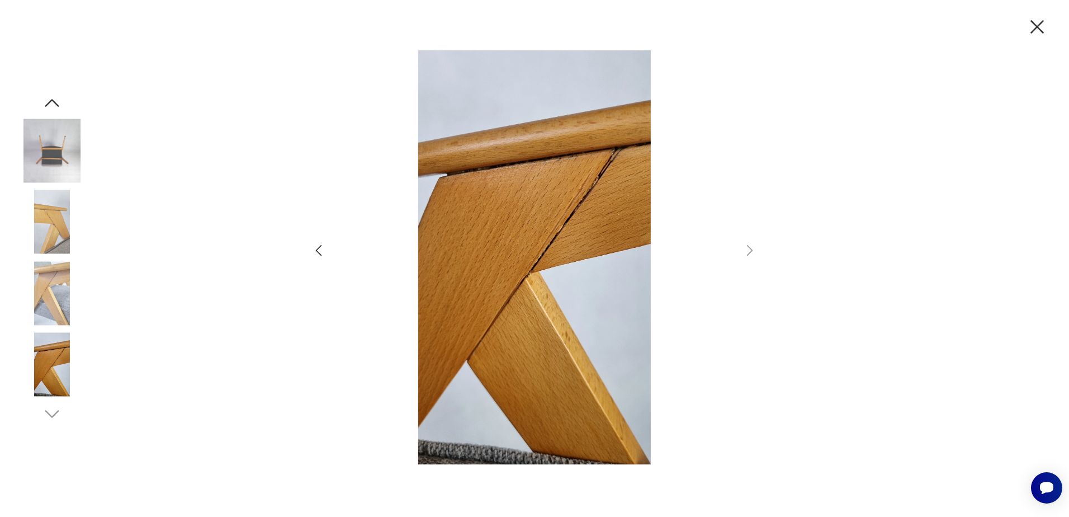
click at [1034, 29] on icon "button" at bounding box center [1036, 26] width 23 height 23
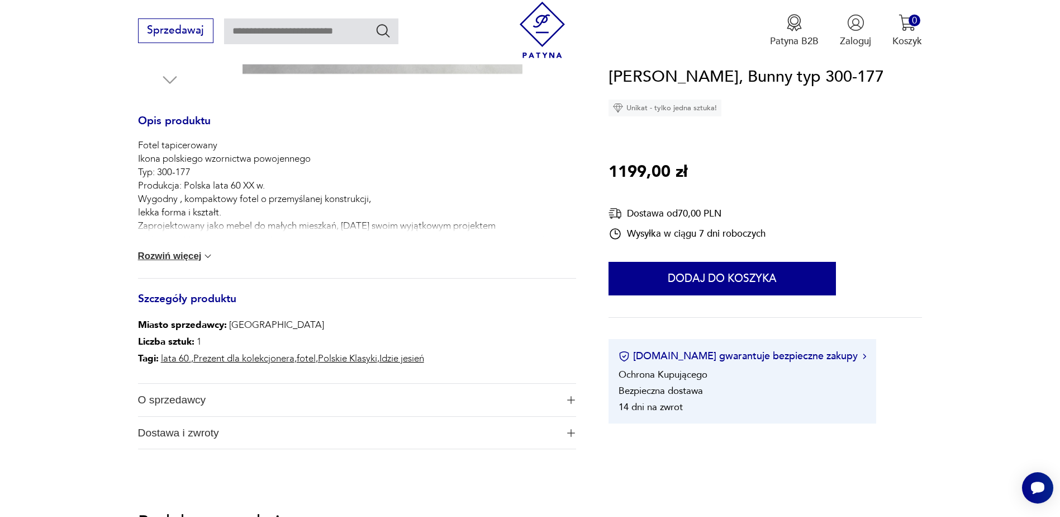
scroll to position [447, 0]
click at [194, 259] on button "Rozwiń więcej" at bounding box center [176, 253] width 76 height 11
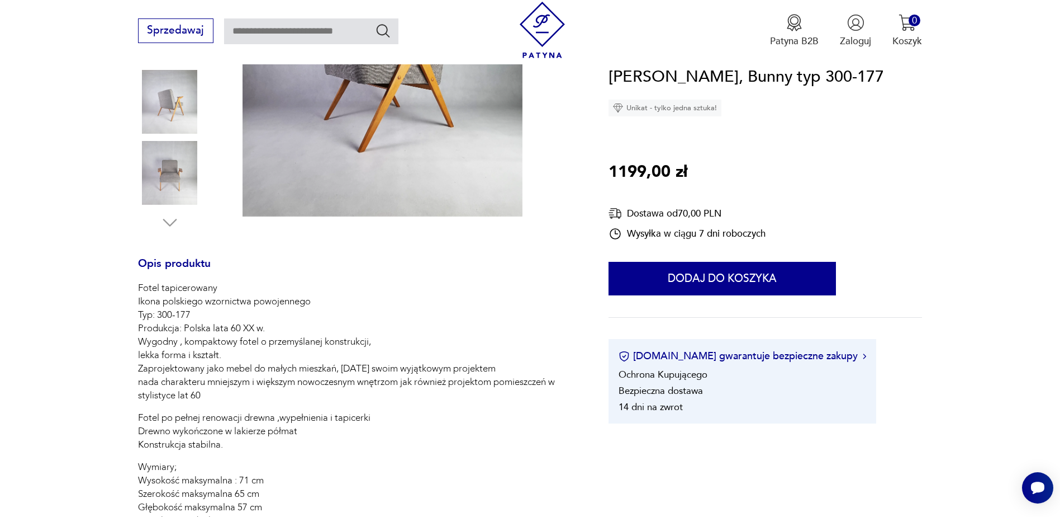
scroll to position [112, 0]
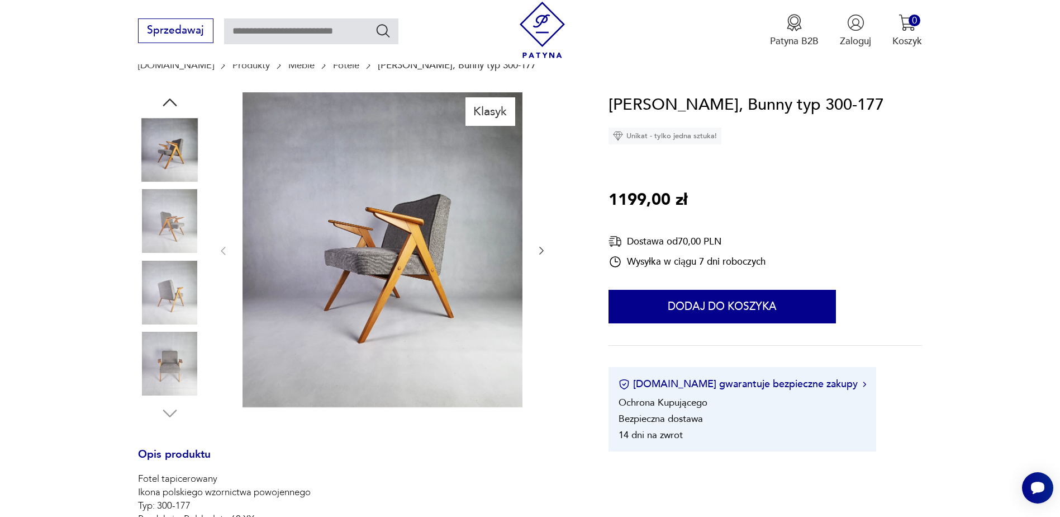
click at [543, 252] on icon "button" at bounding box center [541, 250] width 11 height 11
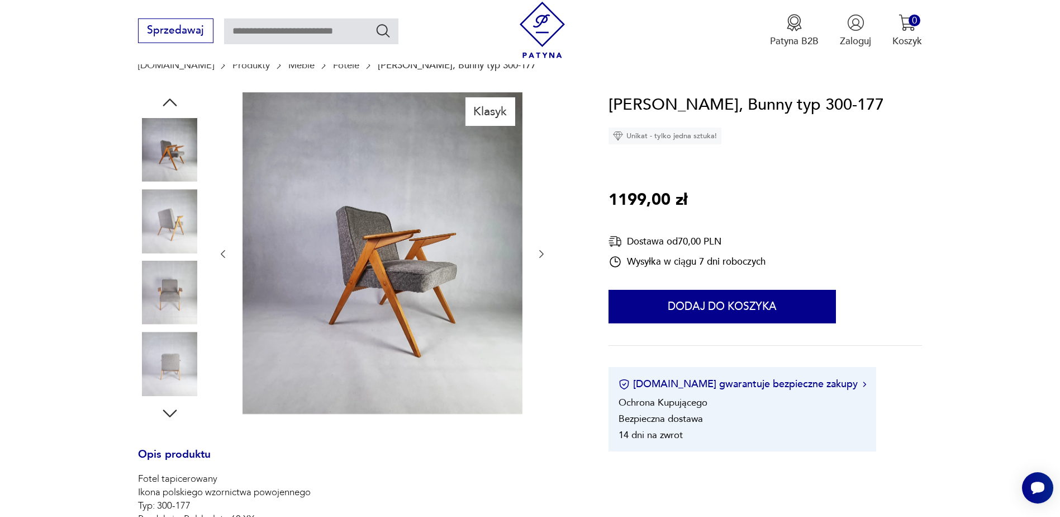
click at [543, 252] on icon "button" at bounding box center [541, 253] width 11 height 11
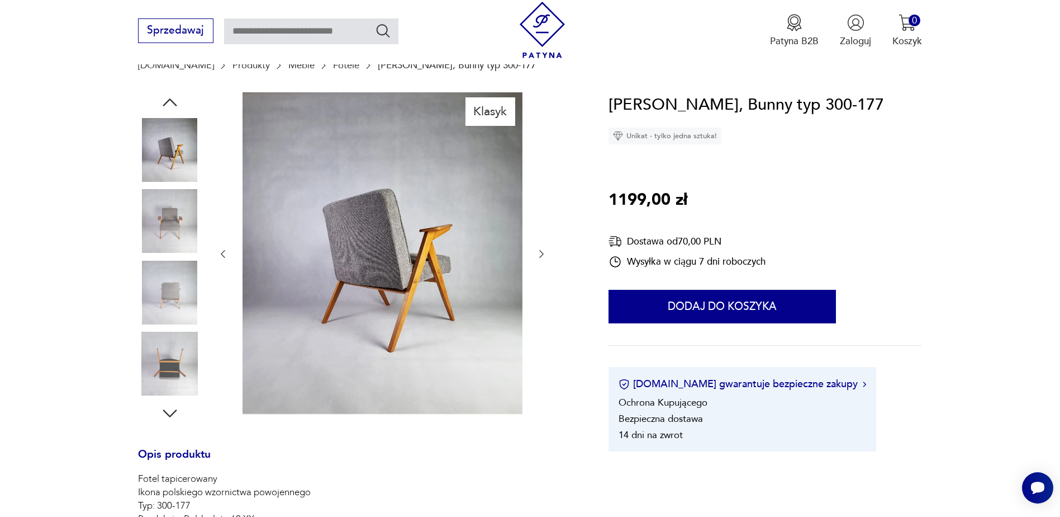
click at [543, 252] on icon "button" at bounding box center [541, 253] width 11 height 11
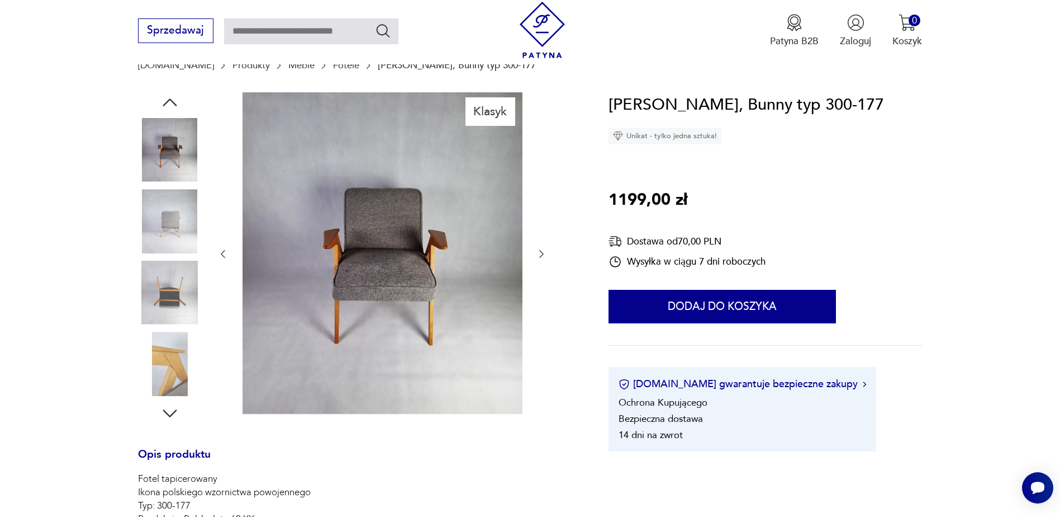
type input "********"
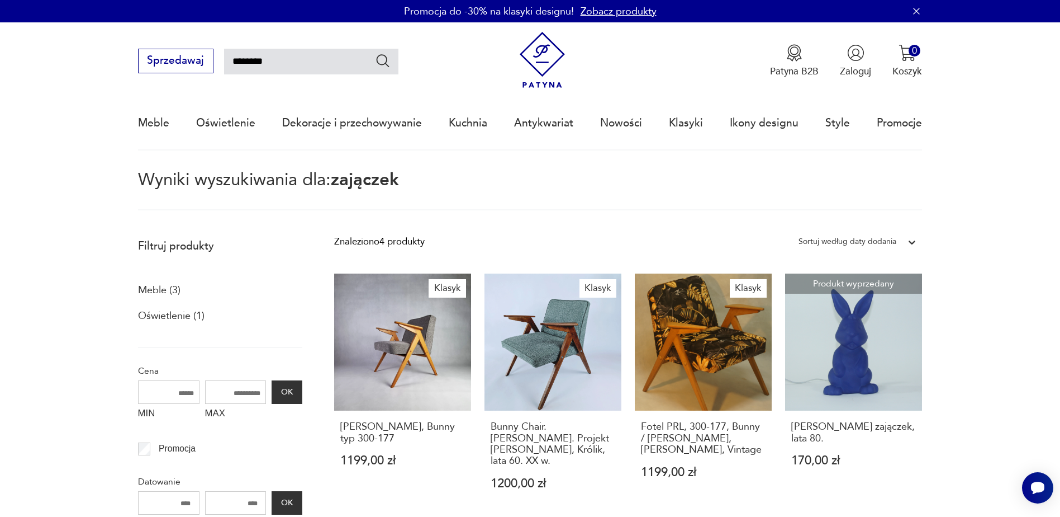
click at [280, 60] on input "********" at bounding box center [311, 62] width 174 height 26
type input "*"
type input "******"
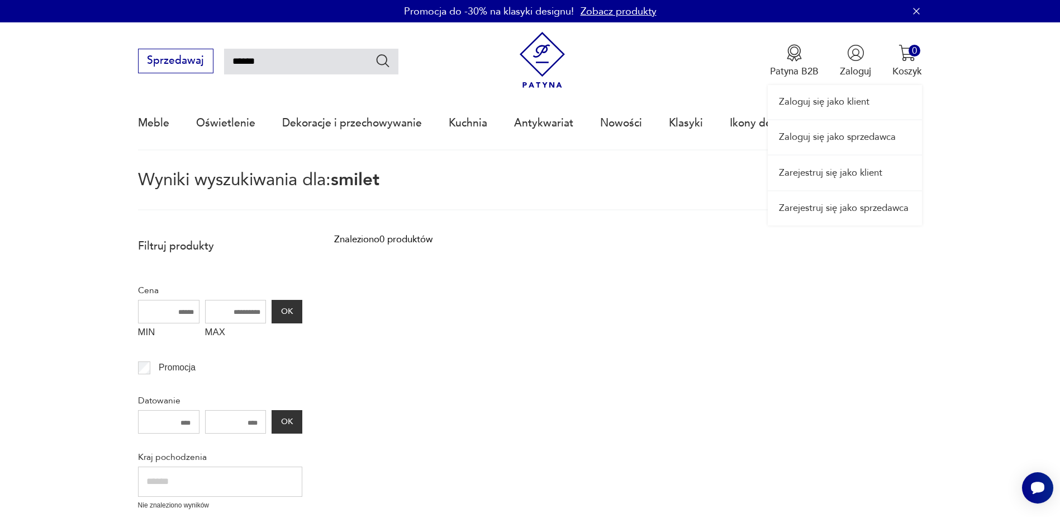
click at [832, 134] on link "Zaloguj się jako sprzedawca" at bounding box center [845, 137] width 154 height 34
